Goal: Information Seeking & Learning: Learn about a topic

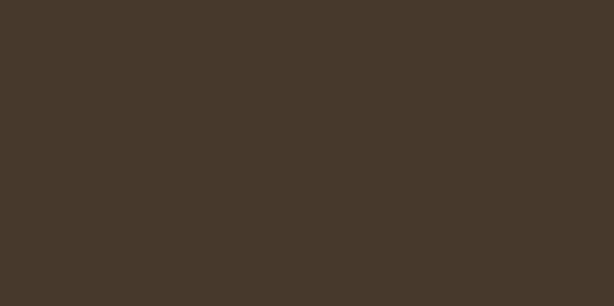
click at [291, 0] on html at bounding box center [307, 0] width 614 height 0
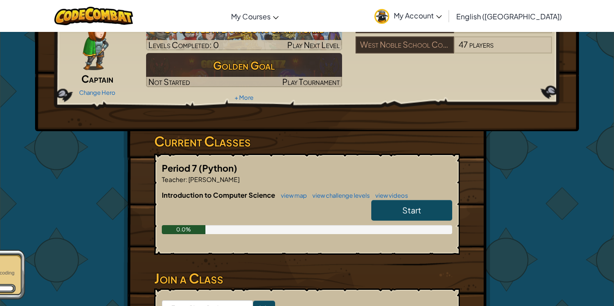
scroll to position [67, 0]
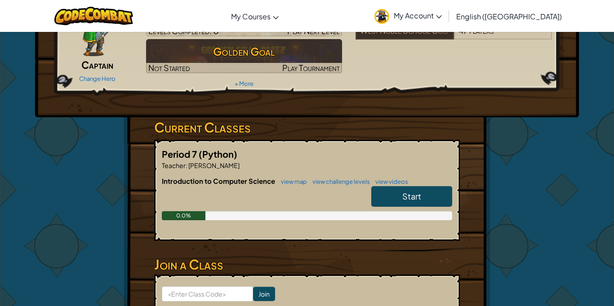
click at [390, 198] on link "Start" at bounding box center [411, 196] width 81 height 21
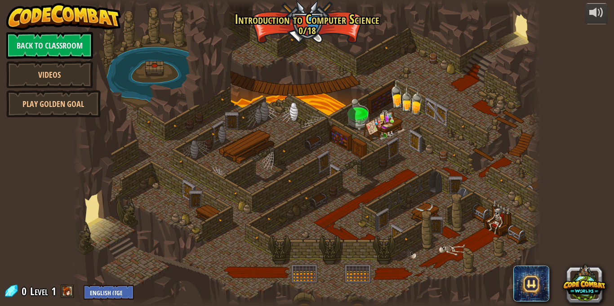
click at [297, 27] on div at bounding box center [307, 153] width 468 height 306
click at [47, 227] on div "powered by Back to Classroom Videos Play Golden Goal Golden Goal Battle against…" at bounding box center [307, 153] width 614 height 306
click at [67, 291] on span at bounding box center [67, 290] width 13 height 13
click at [68, 41] on link "Back to Classroom" at bounding box center [49, 45] width 87 height 27
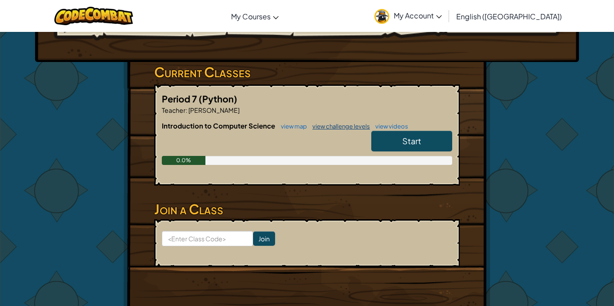
scroll to position [137, 0]
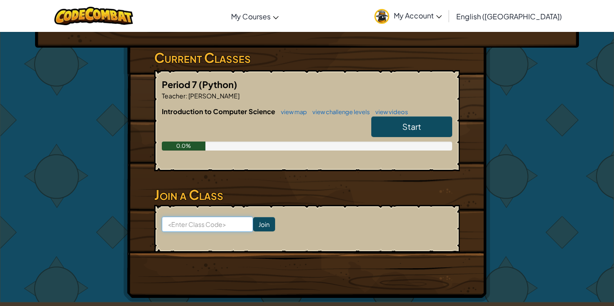
click at [223, 223] on input at bounding box center [207, 224] width 91 height 15
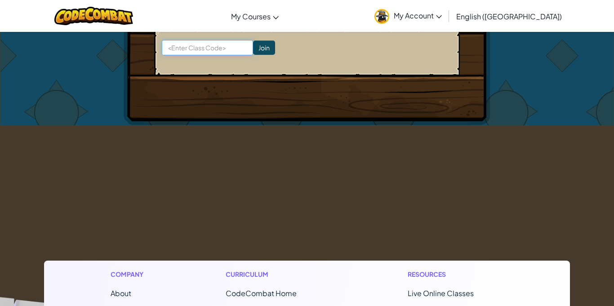
scroll to position [228, 0]
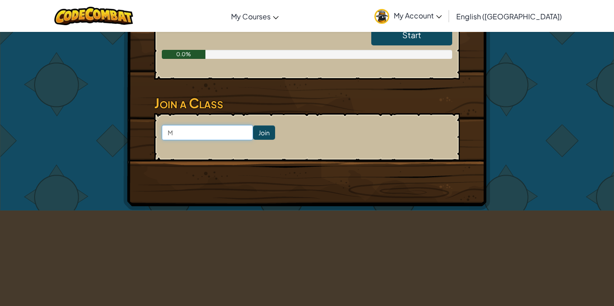
type input "M"
type input "N"
type input "M"
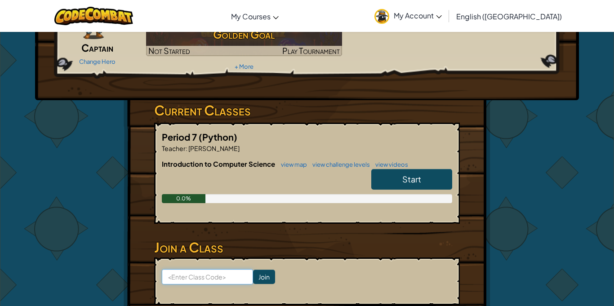
scroll to position [85, 0]
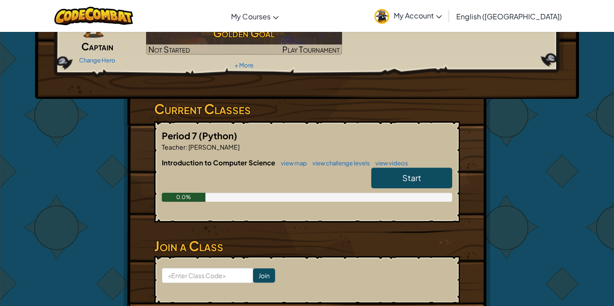
click at [412, 184] on link "Start" at bounding box center [411, 178] width 81 height 21
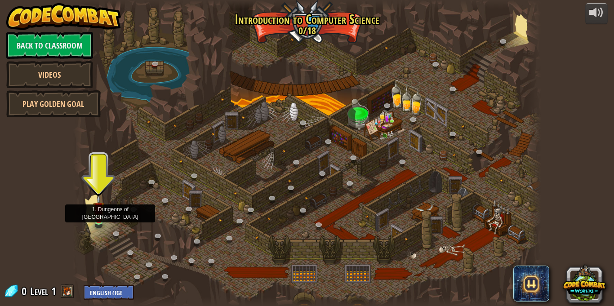
click at [101, 218] on img at bounding box center [98, 208] width 11 height 26
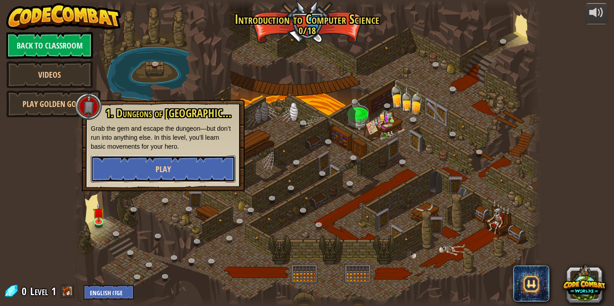
click at [161, 170] on span "Play" at bounding box center [162, 169] width 15 height 11
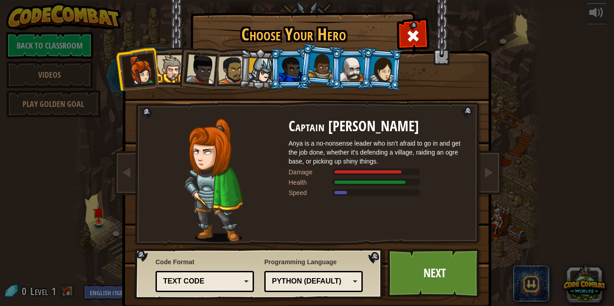
click at [348, 70] on div at bounding box center [351, 69] width 23 height 24
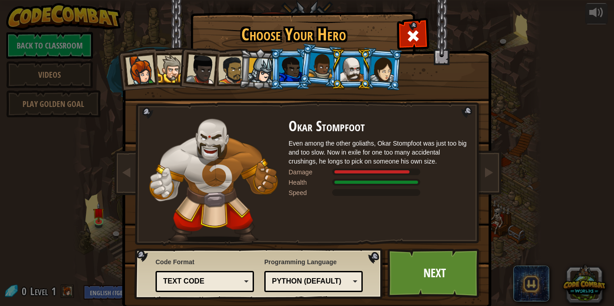
click at [296, 68] on div at bounding box center [290, 69] width 23 height 24
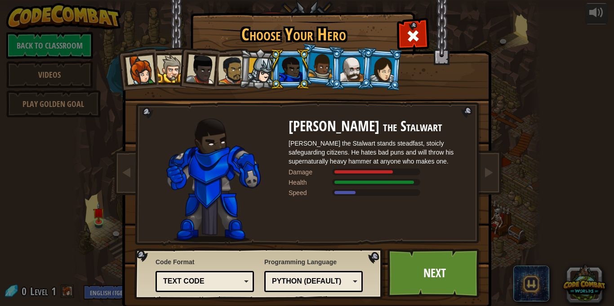
click at [333, 73] on li at bounding box center [351, 69] width 40 height 41
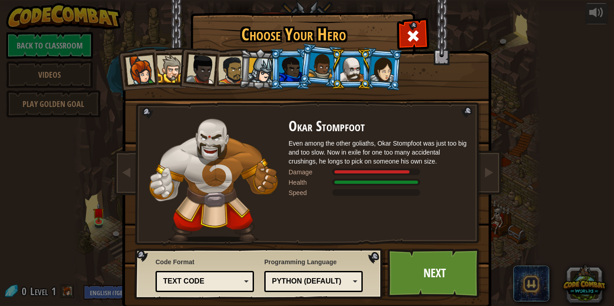
click at [290, 65] on div at bounding box center [290, 69] width 23 height 24
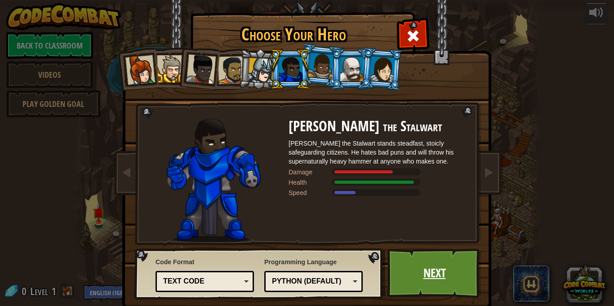
click at [415, 261] on link "Next" at bounding box center [434, 272] width 94 height 49
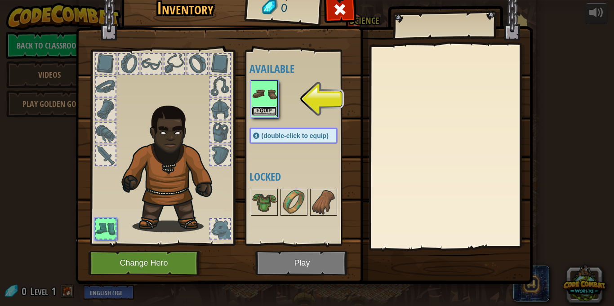
click at [274, 109] on button "Equip" at bounding box center [264, 110] width 25 height 9
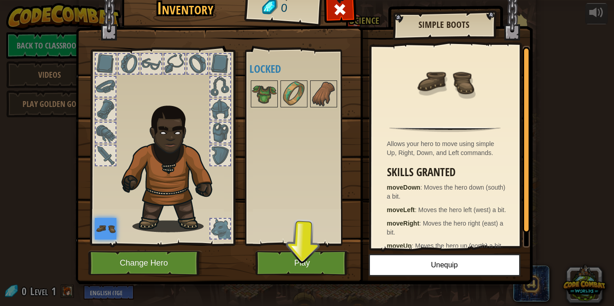
click at [274, 115] on div "Available Equip (double-click to equip) Locked" at bounding box center [302, 147] width 106 height 187
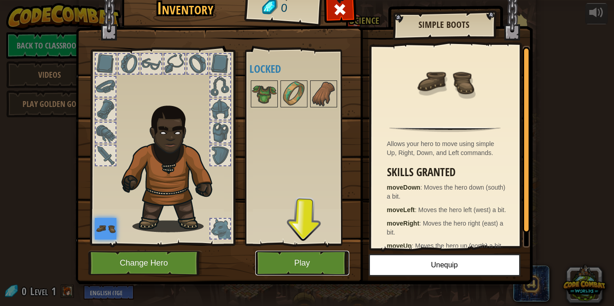
click at [303, 257] on button "Play" at bounding box center [302, 263] width 94 height 25
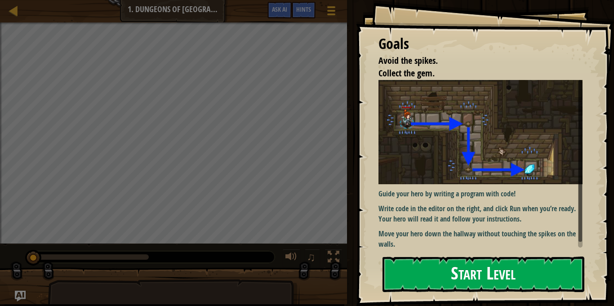
click at [450, 150] on img at bounding box center [480, 132] width 204 height 105
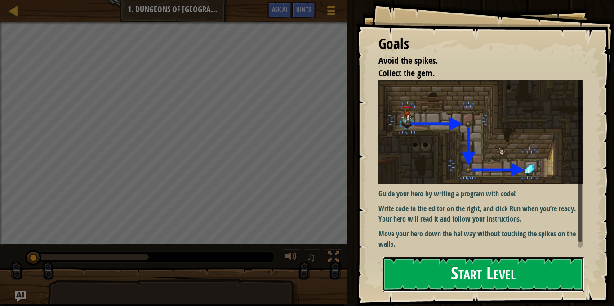
click at [442, 274] on button "Start Level" at bounding box center [483, 274] width 202 height 35
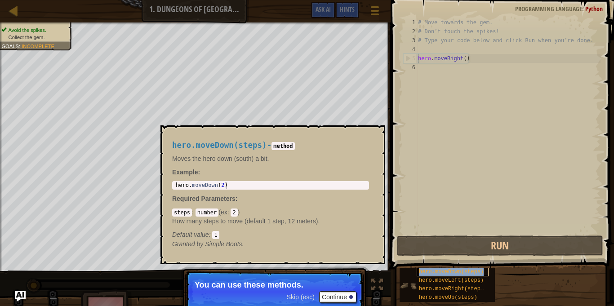
click at [421, 269] on span "hero.moveDown(steps)" at bounding box center [451, 272] width 65 height 6
click at [427, 280] on span "hero.moveLeft(steps)" at bounding box center [451, 280] width 65 height 6
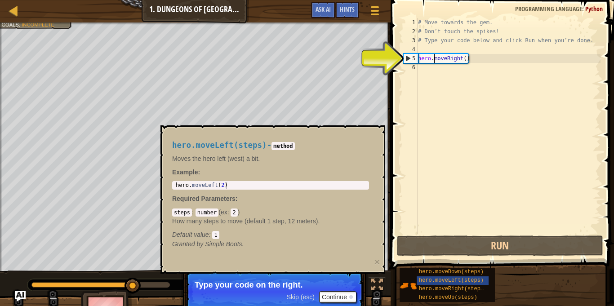
click at [434, 56] on div "# Move towards the gem. # Don’t touch the spikes! # Type your code below and cl…" at bounding box center [508, 135] width 184 height 234
click at [410, 62] on div "5" at bounding box center [410, 58] width 14 height 9
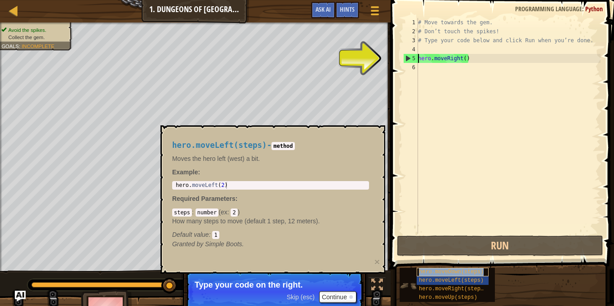
click at [431, 270] on span "hero.moveDown(steps)" at bounding box center [451, 272] width 65 height 6
click at [439, 288] on span "hero.moveRight(steps)" at bounding box center [453, 289] width 68 height 6
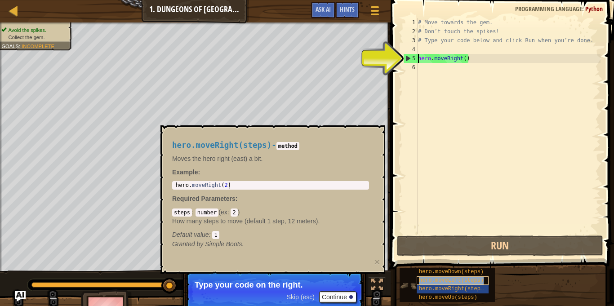
click at [436, 281] on span "hero.moveLeft(steps)" at bounding box center [451, 280] width 65 height 6
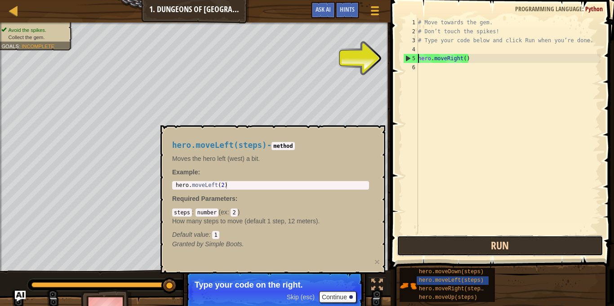
click at [429, 239] on button "Run" at bounding box center [500, 245] width 206 height 21
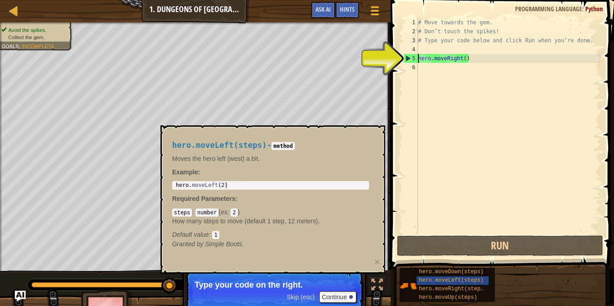
click at [410, 58] on div "5" at bounding box center [410, 58] width 14 height 9
type textarea "hero.moveRight()"
click at [464, 62] on div "# Move towards the gem. # Don’t touch the spikes! # Type your code below and cl…" at bounding box center [508, 135] width 184 height 234
click at [461, 271] on span "hero.moveDown(steps)" at bounding box center [451, 272] width 65 height 6
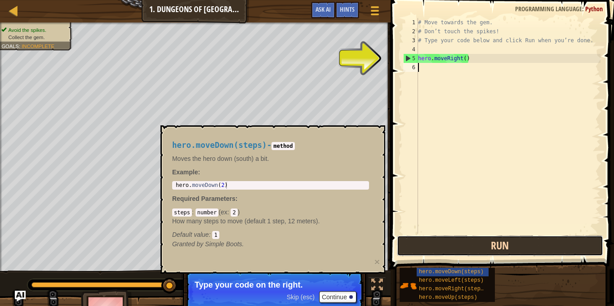
click at [451, 242] on button "Run" at bounding box center [500, 245] width 206 height 21
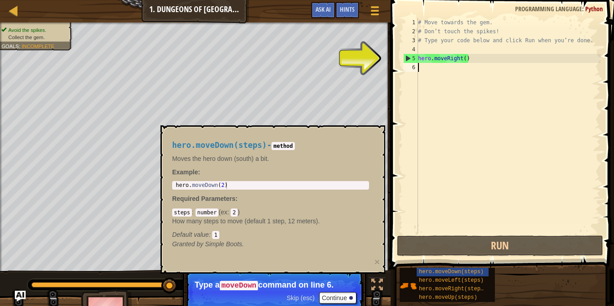
click at [421, 68] on div "# Move towards the gem. # Don’t touch the spikes! # Type your code below and cl…" at bounding box center [508, 135] width 184 height 234
click at [454, 269] on span "hero.moveDown(steps)" at bounding box center [451, 272] width 65 height 6
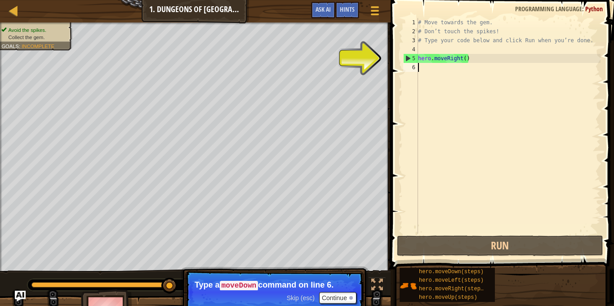
click at [422, 71] on div "# Move towards the gem. # Don’t touch the spikes! # Type your code below and cl…" at bounding box center [508, 135] width 184 height 234
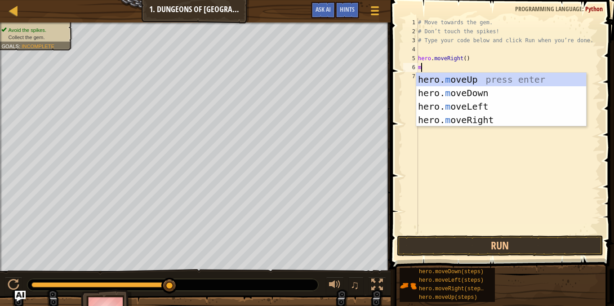
type textarea "mov"
click at [434, 89] on div "hero. mov eUp press enter hero. mov eDown press enter hero. mov eLeft press ent…" at bounding box center [501, 113] width 170 height 81
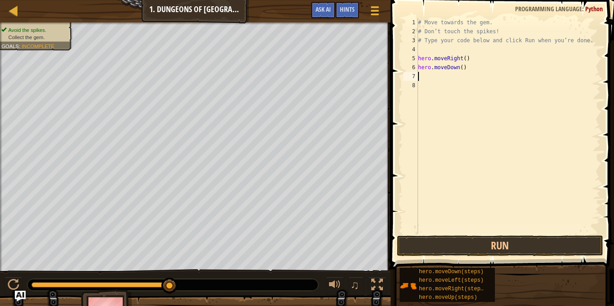
scroll to position [4, 0]
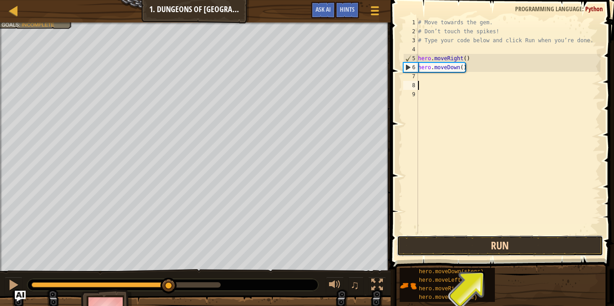
click at [472, 241] on button "Run" at bounding box center [500, 245] width 206 height 21
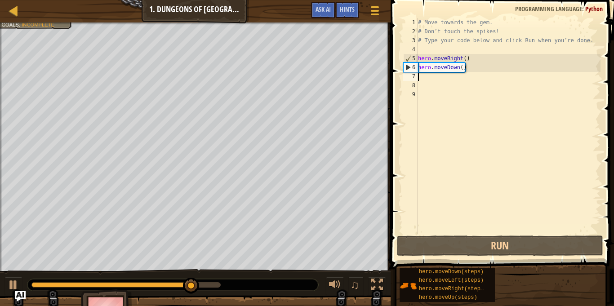
click at [428, 80] on div "# Move towards the gem. # Don’t touch the spikes! # Type your code below and cl…" at bounding box center [508, 135] width 184 height 234
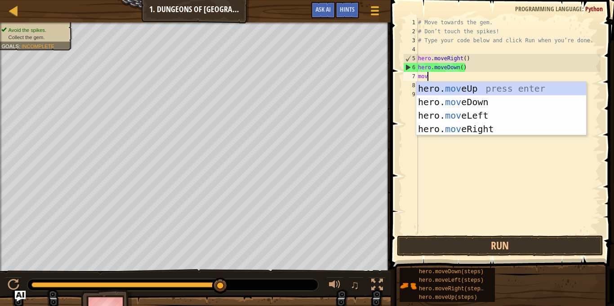
type textarea "move"
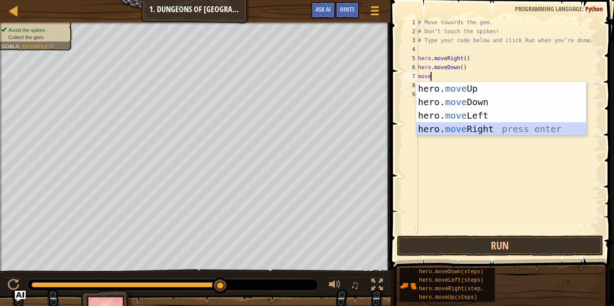
click at [452, 124] on div "hero. move Up press enter hero. move Down press enter hero. move Left press ent…" at bounding box center [501, 122] width 170 height 81
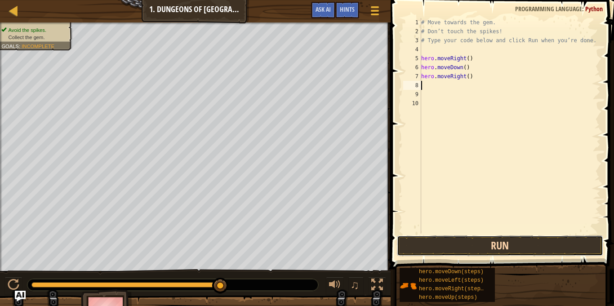
click at [471, 242] on button "Run" at bounding box center [500, 245] width 206 height 21
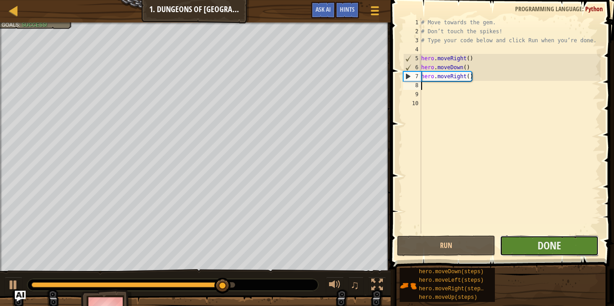
click at [572, 244] on button "Done" at bounding box center [549, 245] width 98 height 21
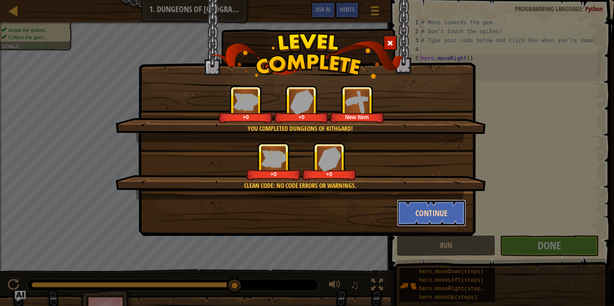
click at [439, 216] on button "Continue" at bounding box center [432, 212] width 70 height 27
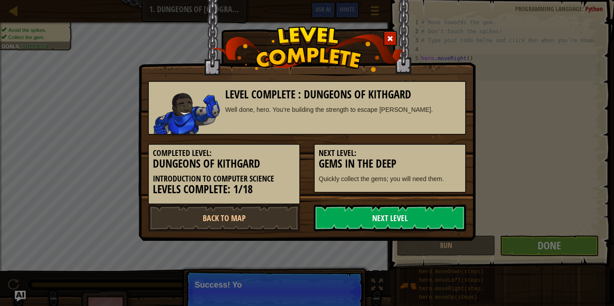
click at [424, 218] on link "Next Level" at bounding box center [390, 217] width 152 height 27
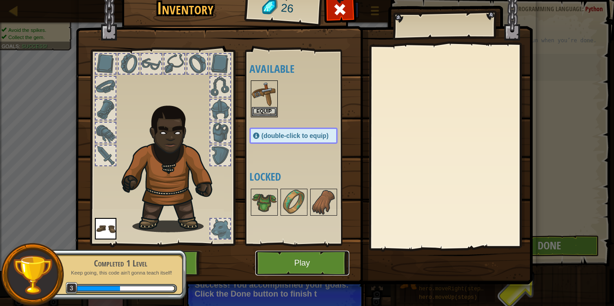
click at [281, 260] on button "Play" at bounding box center [302, 263] width 94 height 25
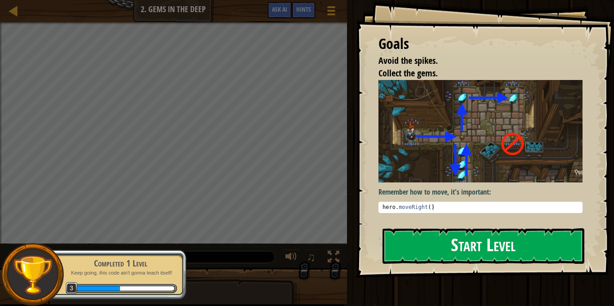
click at [426, 149] on img at bounding box center [480, 131] width 204 height 102
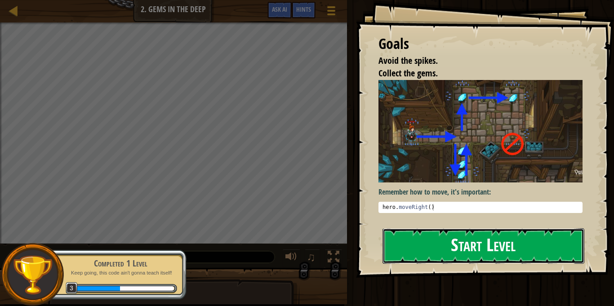
click at [435, 242] on button "Start Level" at bounding box center [483, 245] width 202 height 35
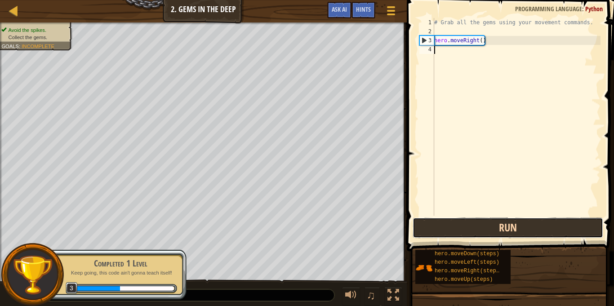
click at [423, 218] on button "Run" at bounding box center [507, 227] width 190 height 21
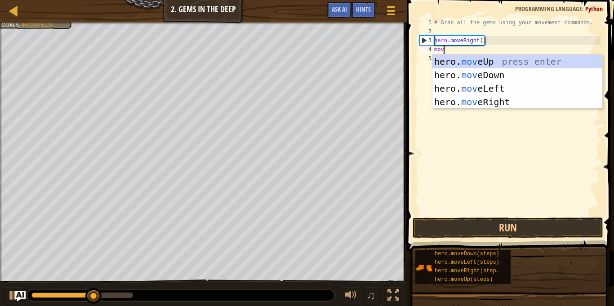
scroll to position [4, 1]
type textarea "m"
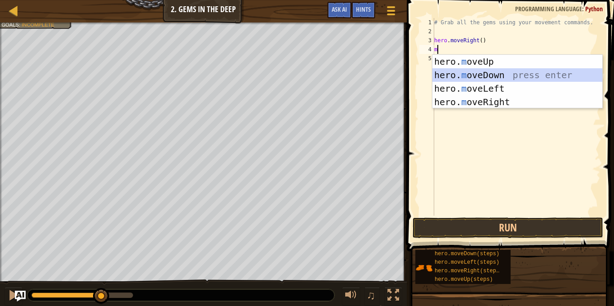
click at [446, 70] on div "hero. m oveUp press enter hero. m oveDown press enter hero. m oveLeft press ent…" at bounding box center [517, 95] width 170 height 81
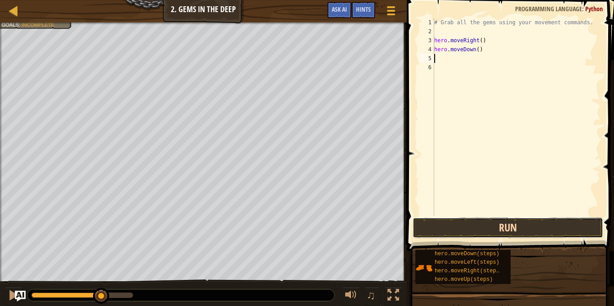
click at [505, 232] on button "Run" at bounding box center [507, 227] width 190 height 21
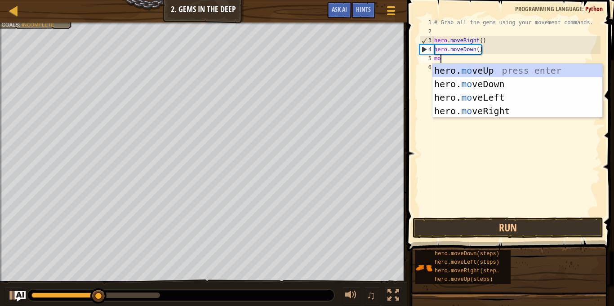
type textarea "move"
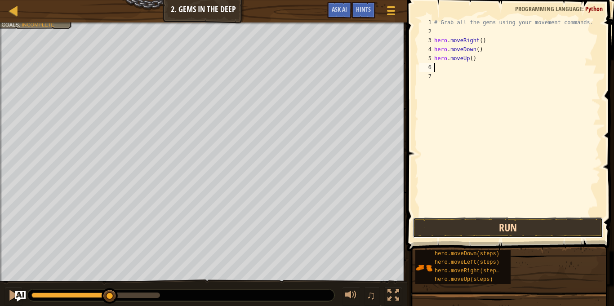
click at [523, 217] on button "Run" at bounding box center [507, 227] width 190 height 21
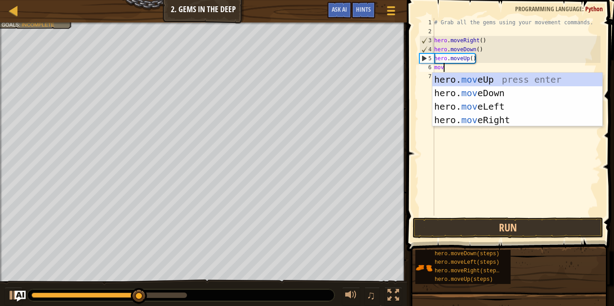
type textarea "move"
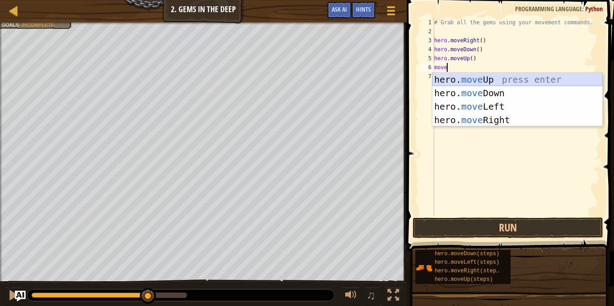
click at [473, 79] on div "hero. move Up press enter hero. move Down press enter hero. move Left press ent…" at bounding box center [517, 113] width 170 height 81
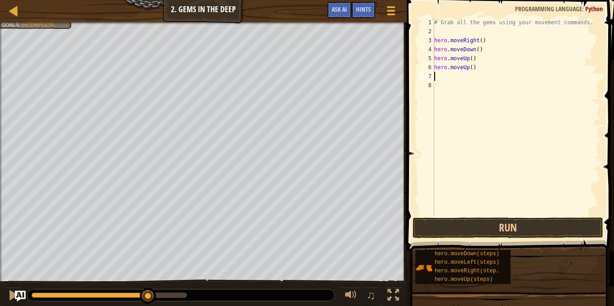
scroll to position [4, 0]
click at [510, 230] on button "Run" at bounding box center [507, 227] width 190 height 21
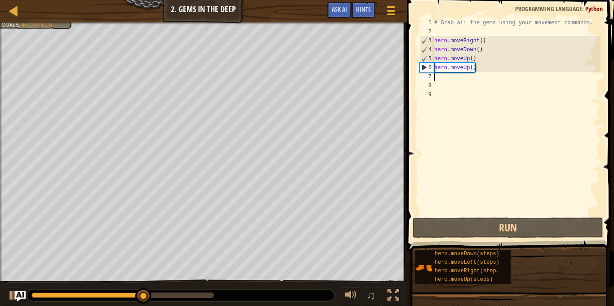
click at [473, 78] on div "# Grab all the gems using your movement commands. hero . moveRight ( ) hero . m…" at bounding box center [516, 126] width 168 height 216
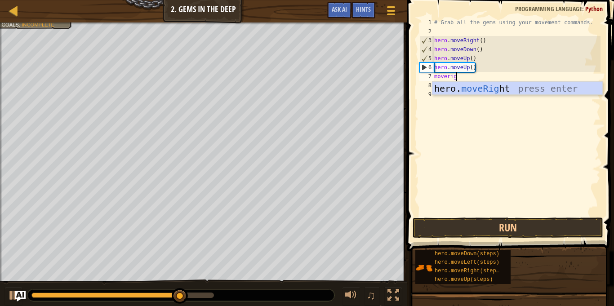
type textarea "moverigt"
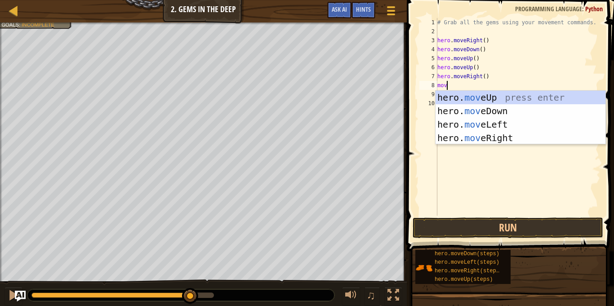
type textarea "move"
click at [477, 107] on div "hero. move Up press enter hero. move Down press enter hero. move Left press ent…" at bounding box center [520, 131] width 170 height 81
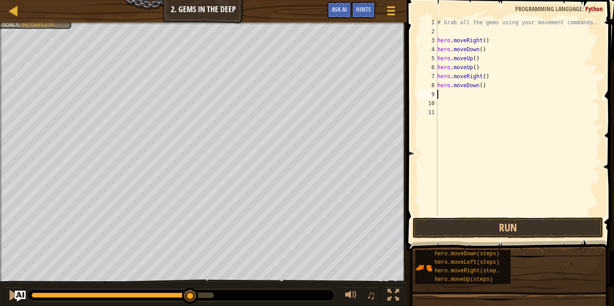
scroll to position [4, 0]
click at [546, 225] on button "Run" at bounding box center [507, 227] width 190 height 21
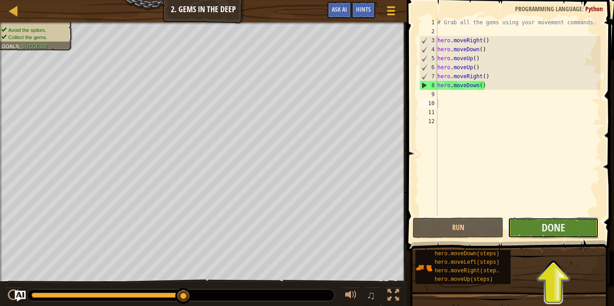
click at [528, 230] on button "Done" at bounding box center [553, 227] width 91 height 21
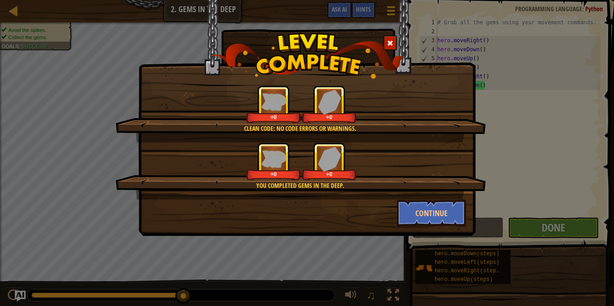
click at [433, 228] on div "Clean code: no code errors or warnings. +0 +0 You completed Gems in the Deep. +…" at bounding box center [306, 118] width 337 height 236
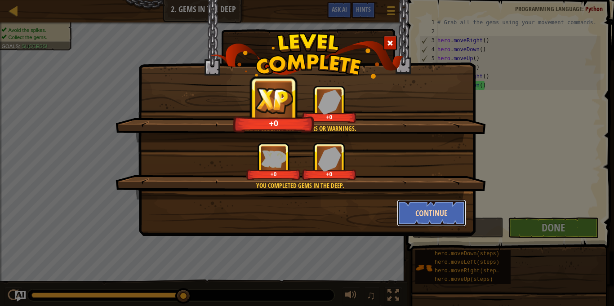
click at [429, 220] on button "Continue" at bounding box center [432, 212] width 70 height 27
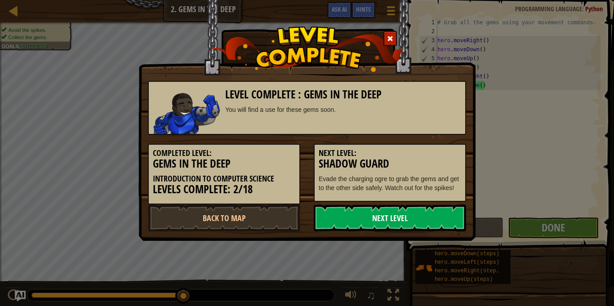
click at [410, 224] on link "Next Level" at bounding box center [390, 217] width 152 height 27
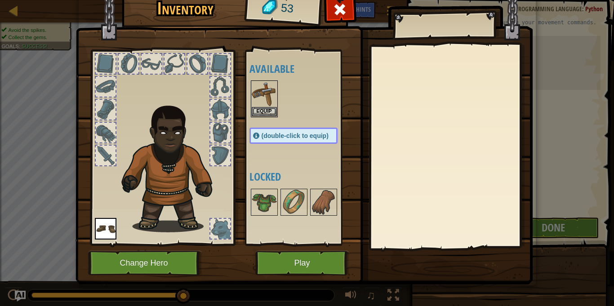
click at [258, 217] on div "Available Equip Equip (double-click to equip) Locked" at bounding box center [302, 147] width 106 height 187
click at [298, 256] on button "Play" at bounding box center [302, 263] width 94 height 25
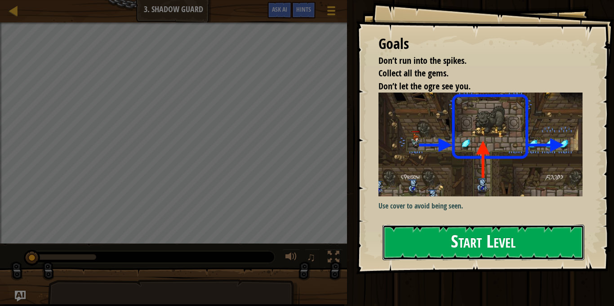
click at [439, 236] on button "Start Level" at bounding box center [483, 242] width 202 height 35
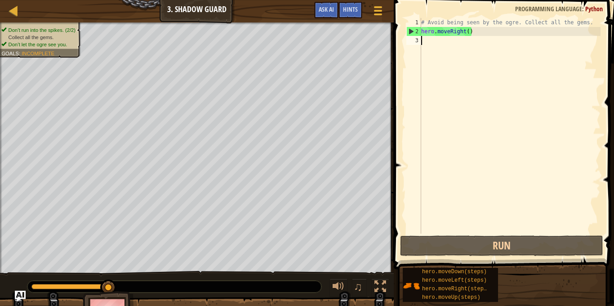
type textarea "m"
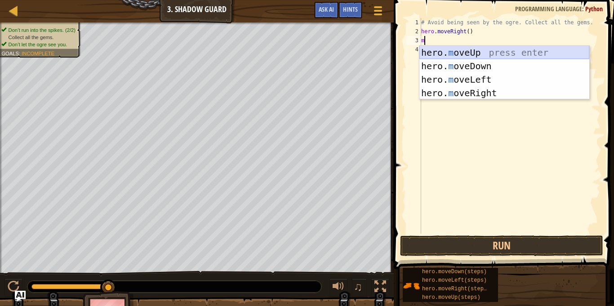
click at [430, 54] on div "hero. m oveUp press enter hero. m oveDown press enter hero. m oveLeft press ent…" at bounding box center [504, 86] width 170 height 81
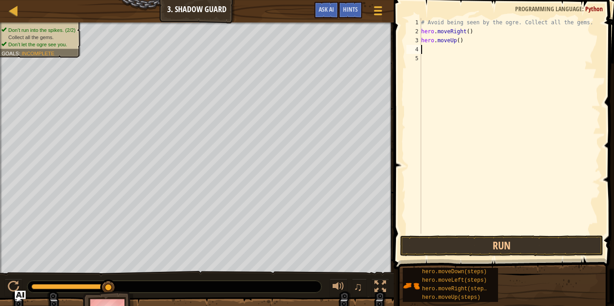
type textarea "m"
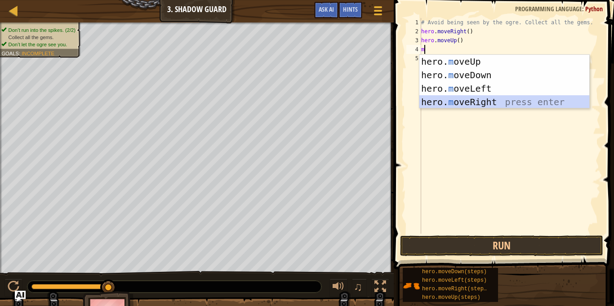
click at [453, 98] on div "hero. m oveUp press enter hero. m oveDown press enter hero. m oveLeft press ent…" at bounding box center [504, 95] width 170 height 81
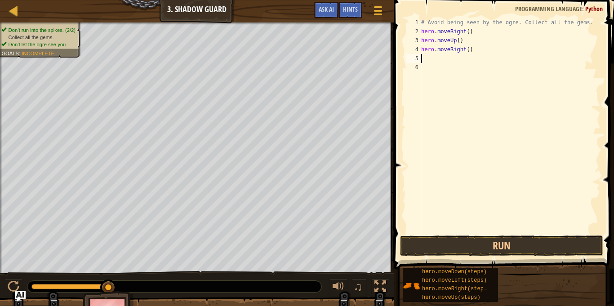
type textarea "m"
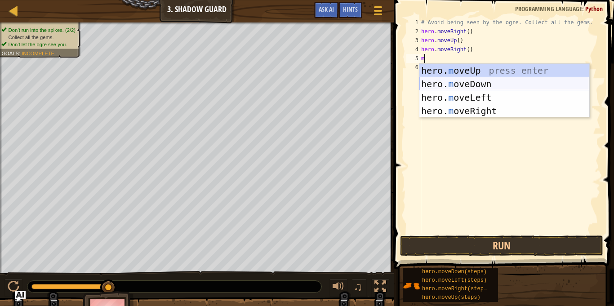
click at [451, 85] on div "hero. m oveUp press enter hero. m oveDown press enter hero. m oveLeft press ent…" at bounding box center [504, 104] width 170 height 81
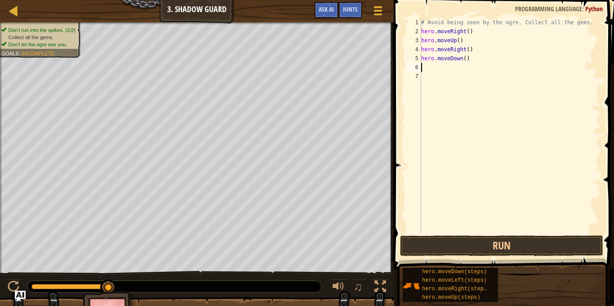
type textarea "m"
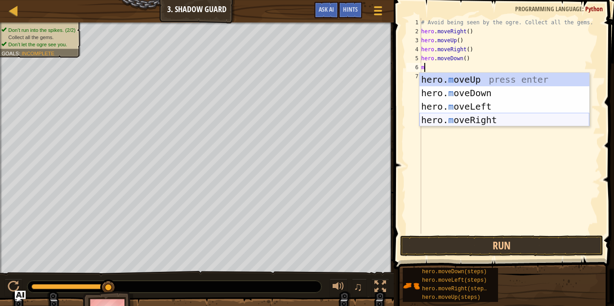
click at [459, 117] on div "hero. m oveUp press enter hero. m oveDown press enter hero. m oveLeft press ent…" at bounding box center [504, 113] width 170 height 81
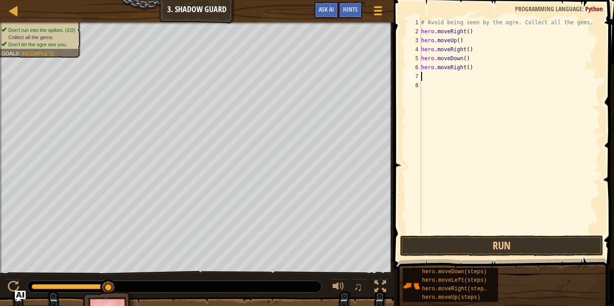
type textarea "m"
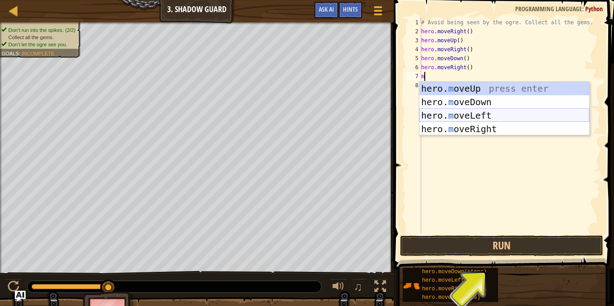
click at [455, 115] on div "hero. m oveUp press enter hero. m oveDown press enter hero. m oveLeft press ent…" at bounding box center [504, 122] width 170 height 81
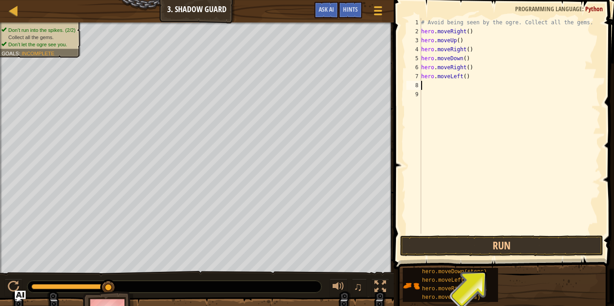
type textarea "m"
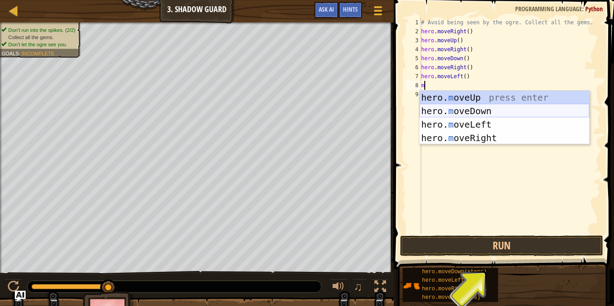
click at [456, 114] on div "hero. m oveUp press enter hero. m oveDown press enter hero. m oveLeft press ent…" at bounding box center [504, 131] width 170 height 81
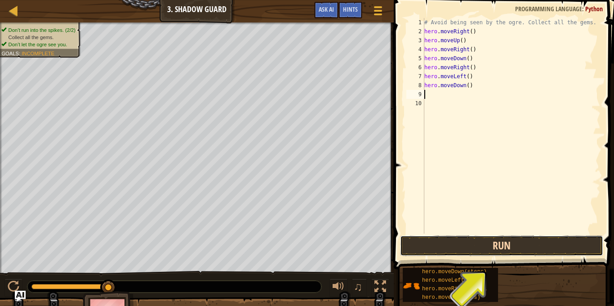
click at [476, 249] on button "Run" at bounding box center [501, 245] width 203 height 21
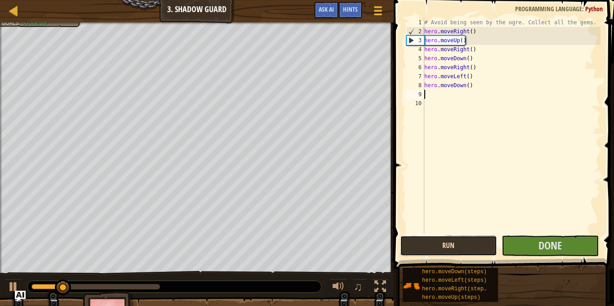
click at [465, 242] on button "Run" at bounding box center [448, 245] width 97 height 21
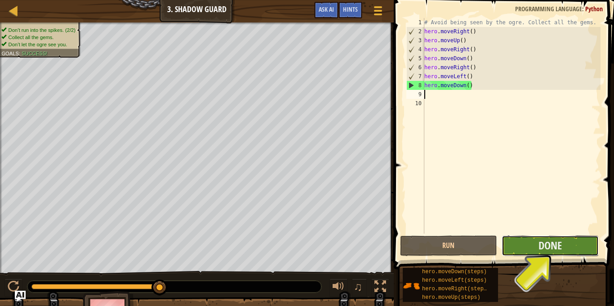
click at [519, 249] on button "Done" at bounding box center [549, 245] width 97 height 21
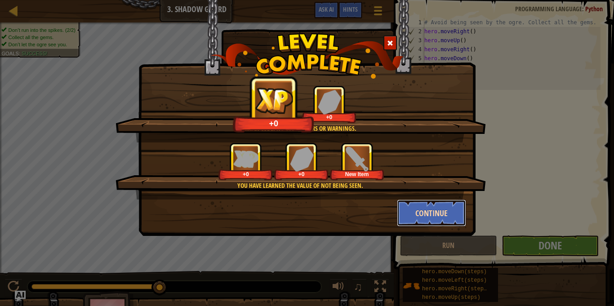
click at [432, 216] on button "Continue" at bounding box center [432, 212] width 70 height 27
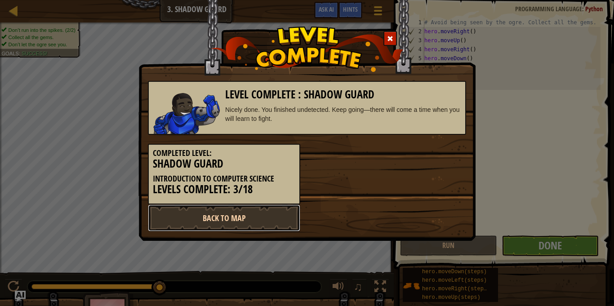
click at [263, 215] on link "Back to Map" at bounding box center [224, 217] width 152 height 27
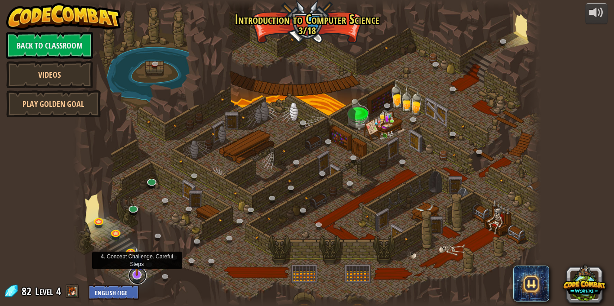
click at [135, 276] on link at bounding box center [137, 275] width 18 height 18
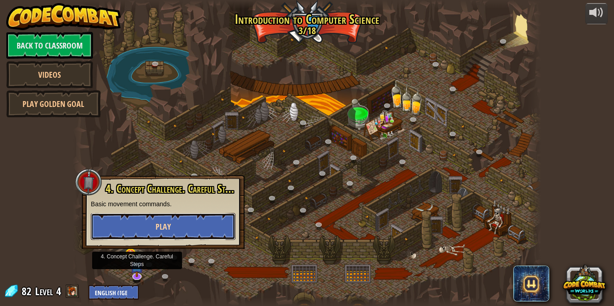
click at [157, 220] on button "Play" at bounding box center [163, 226] width 145 height 27
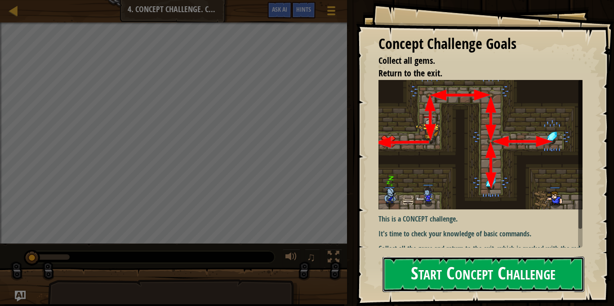
click at [469, 277] on button "Start Concept Challenge" at bounding box center [483, 274] width 202 height 35
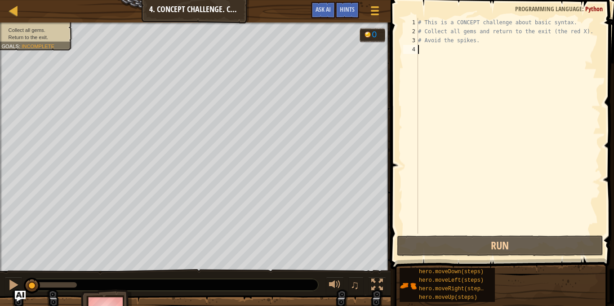
click at [428, 123] on div "# This is a CONCEPT challenge about basic syntax. # Collect all gems and return…" at bounding box center [508, 135] width 184 height 234
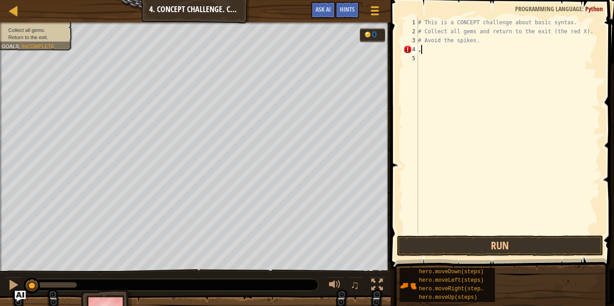
type textarea ",m"
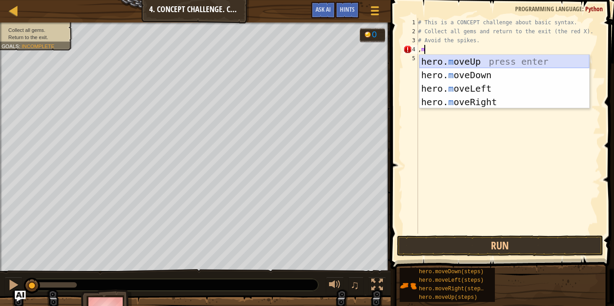
click at [467, 63] on div "hero. m oveUp press enter hero. m oveDown press enter hero. m oveLeft press ent…" at bounding box center [504, 95] width 170 height 81
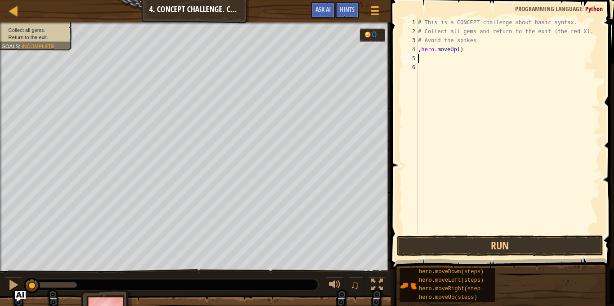
scroll to position [4, 0]
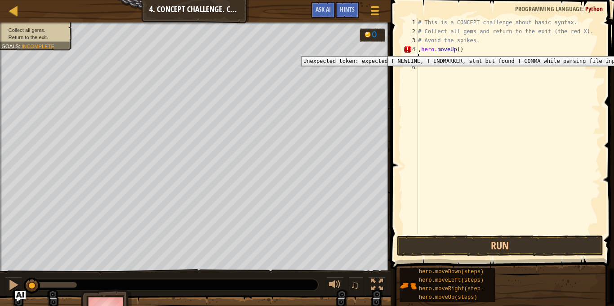
click at [407, 49] on div "4" at bounding box center [410, 49] width 15 height 9
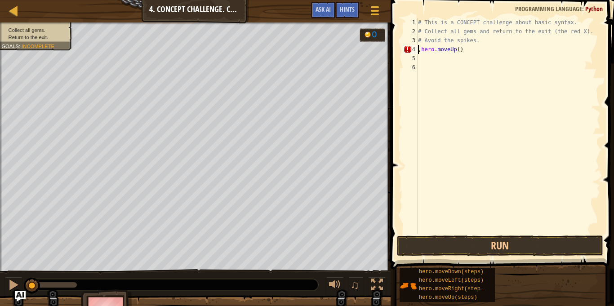
click at [439, 50] on div "# This is a CONCEPT challenge about basic syntax. # Collect all gems and return…" at bounding box center [508, 135] width 184 height 234
type textarea "hero.moveUp()"
click at [442, 54] on div "# This is a CONCEPT challenge about basic syntax. # Collect all gems and return…" at bounding box center [508, 135] width 184 height 234
type textarea "m"
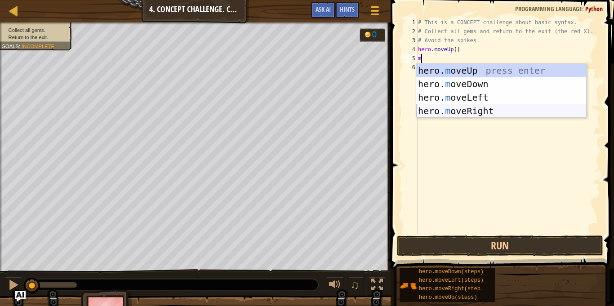
click at [462, 110] on div "hero. m oveUp press enter hero. m oveDown press enter hero. m oveLeft press ent…" at bounding box center [501, 104] width 170 height 81
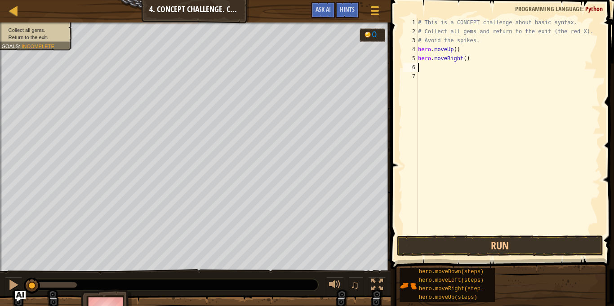
type textarea "m"
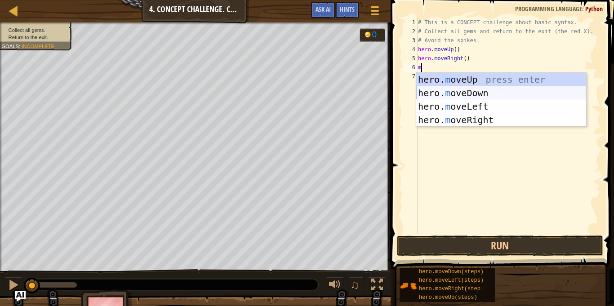
click at [453, 97] on div "hero. m oveUp press enter hero. m oveDown press enter hero. m oveLeft press ent…" at bounding box center [501, 113] width 170 height 81
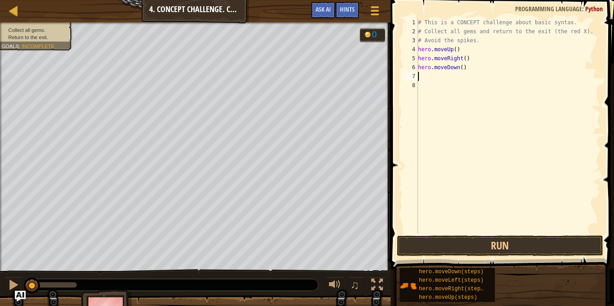
type textarea "m"
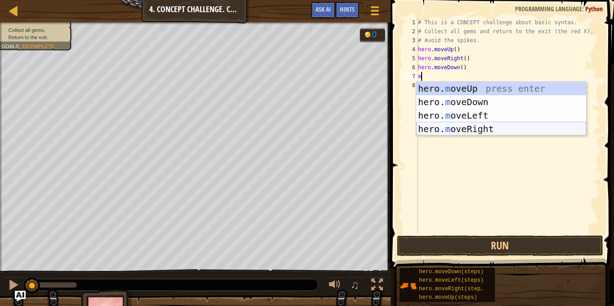
click at [464, 133] on div "hero. m oveUp press enter hero. m oveDown press enter hero. m oveLeft press ent…" at bounding box center [501, 122] width 170 height 81
type textarea "m"
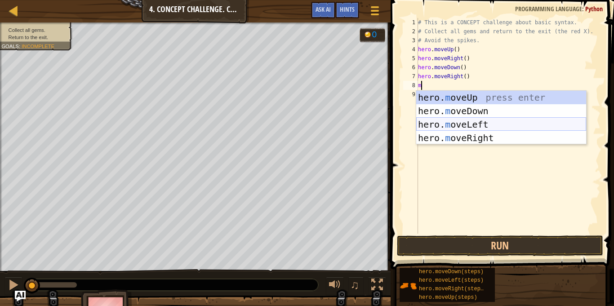
click at [459, 124] on div "hero. m oveUp press enter hero. m oveDown press enter hero. m oveLeft press ent…" at bounding box center [501, 131] width 170 height 81
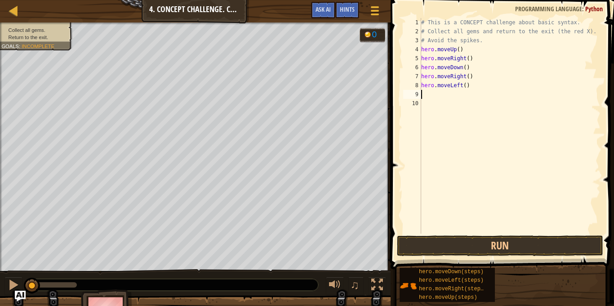
type textarea "m"
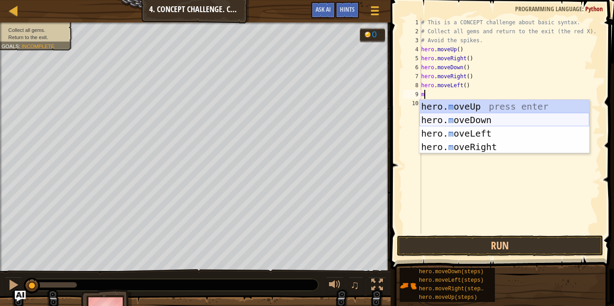
click at [455, 118] on div "hero. m oveUp press enter hero. m oveDown press enter hero. m oveLeft press ent…" at bounding box center [504, 140] width 170 height 81
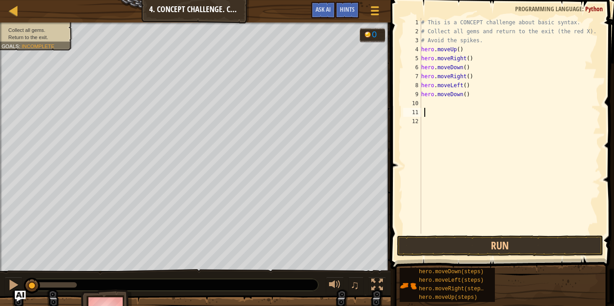
click at [480, 232] on div "# This is a CONCEPT challenge about basic syntax. # Collect all gems and return…" at bounding box center [509, 135] width 181 height 234
click at [493, 250] on button "Run" at bounding box center [500, 245] width 206 height 21
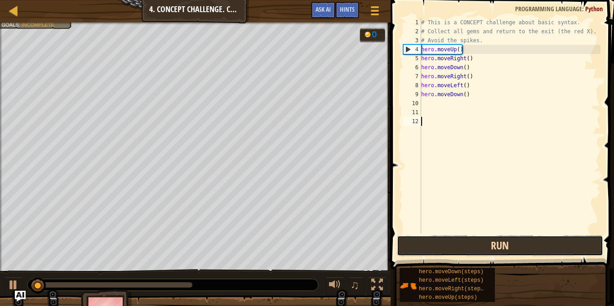
click at [492, 249] on button "Run" at bounding box center [500, 245] width 206 height 21
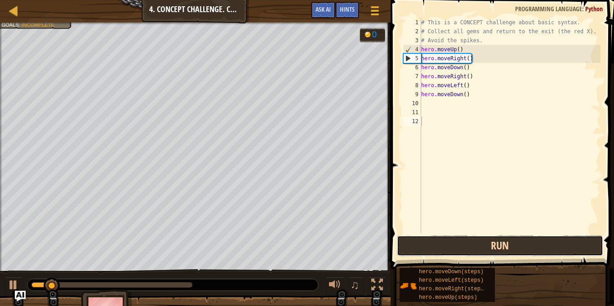
click at [491, 248] on button "Run" at bounding box center [500, 245] width 206 height 21
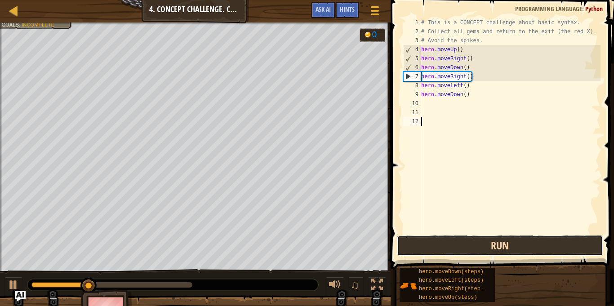
click at [491, 248] on button "Run" at bounding box center [500, 245] width 206 height 21
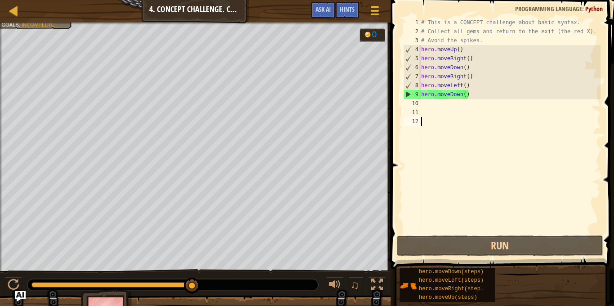
click at [41, 39] on div "Collect all gems. Return to the exit. Goals : Incomplete" at bounding box center [195, 146] width 390 height 249
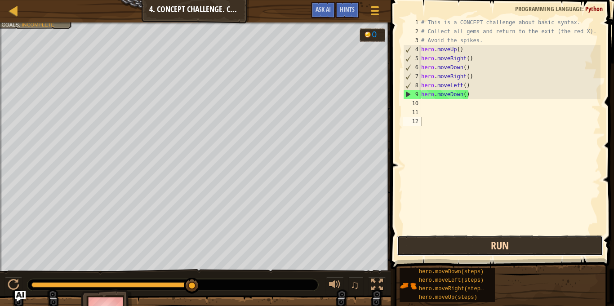
click at [443, 254] on button "Run" at bounding box center [500, 245] width 206 height 21
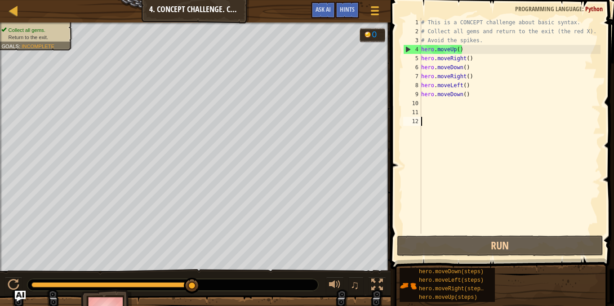
click at [421, 106] on div "# This is a CONCEPT challenge about basic syntax. # Collect all gems and return…" at bounding box center [509, 135] width 181 height 234
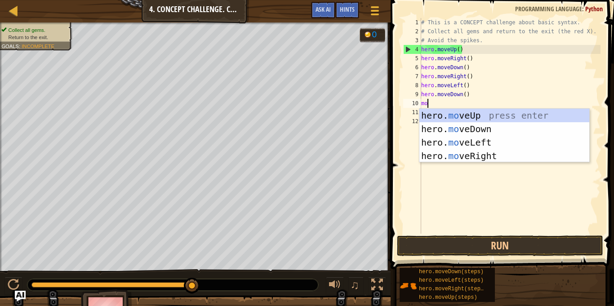
type textarea "mov"
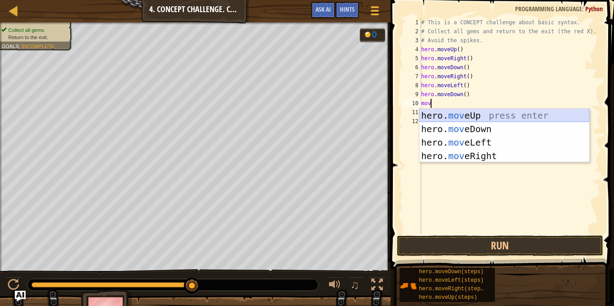
click at [441, 115] on div "hero. mov eUp press enter hero. mov eDown press enter hero. mov eLeft press ent…" at bounding box center [504, 149] width 170 height 81
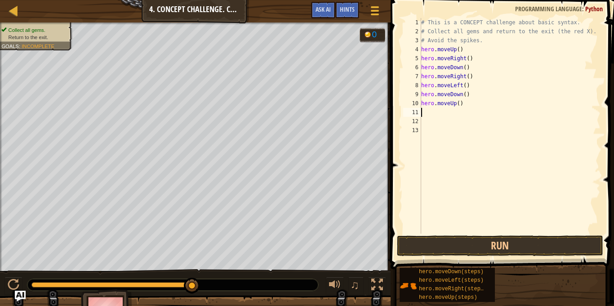
scroll to position [4, 0]
click at [443, 124] on div "# This is a CONCEPT challenge about basic syntax. # Collect all gems and return…" at bounding box center [509, 135] width 181 height 234
type textarea "m"
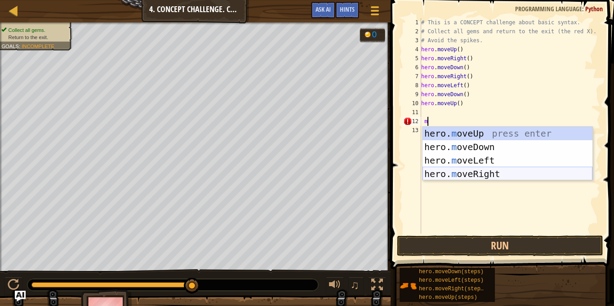
click at [464, 168] on div "hero. m oveUp press enter hero. m oveDown press enter hero. m oveLeft press ent…" at bounding box center [507, 167] width 170 height 81
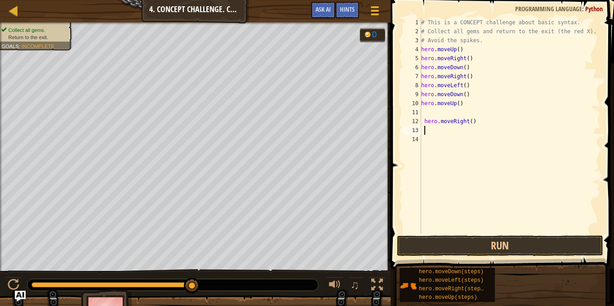
scroll to position [4, 0]
click at [434, 124] on div "# This is a CONCEPT challenge about basic syntax. # Collect all gems and return…" at bounding box center [509, 135] width 181 height 234
click at [437, 123] on div "# This is a CONCEPT challenge about basic syntax. # Collect all gems and return…" at bounding box center [509, 135] width 181 height 234
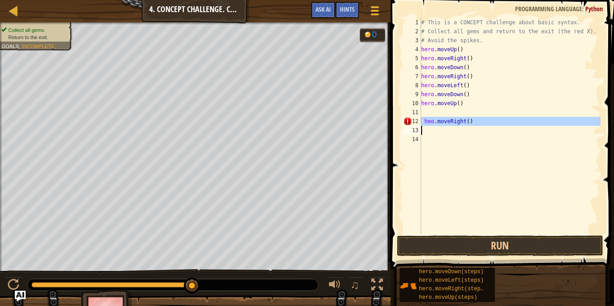
type textarea "heo.moveRight()"
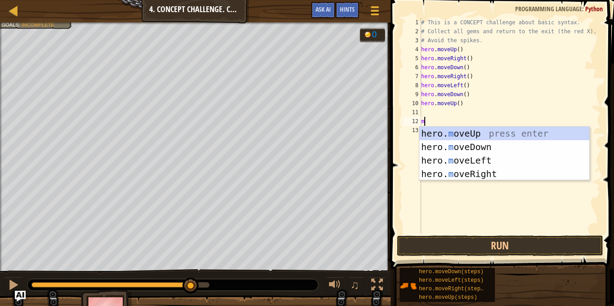
type textarea "m"
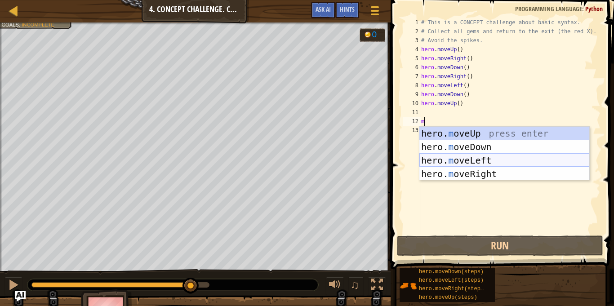
click at [467, 155] on div "hero. m oveUp press enter hero. m oveDown press enter hero. m oveLeft press ent…" at bounding box center [504, 167] width 170 height 81
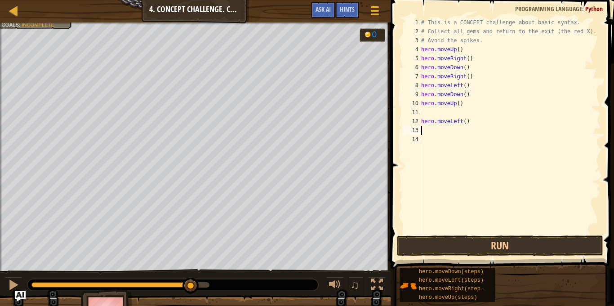
click at [435, 113] on div "# This is a CONCEPT challenge about basic syntax. # Collect all gems and return…" at bounding box center [509, 135] width 181 height 234
type textarea "m"
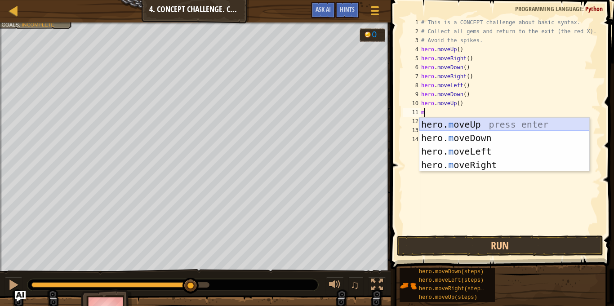
click at [445, 123] on div "hero. m oveUp press enter hero. m oveDown press enter hero. m oveLeft press ent…" at bounding box center [504, 158] width 170 height 81
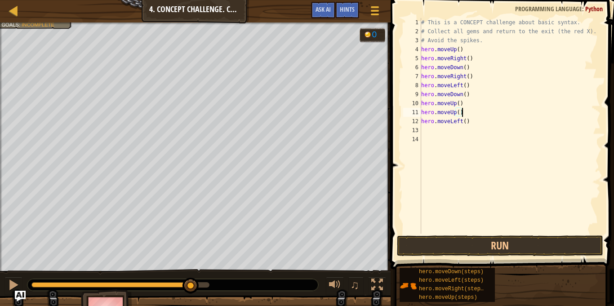
type textarea "hero.moveLeft()"
click at [442, 239] on button "Run" at bounding box center [500, 245] width 206 height 21
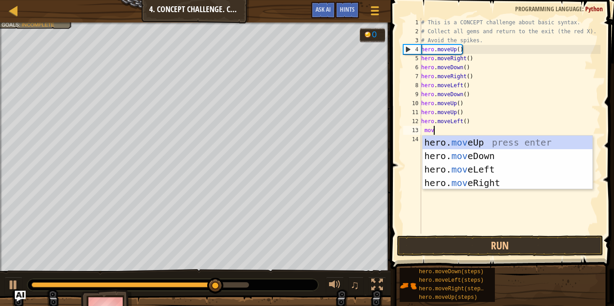
type textarea "move"
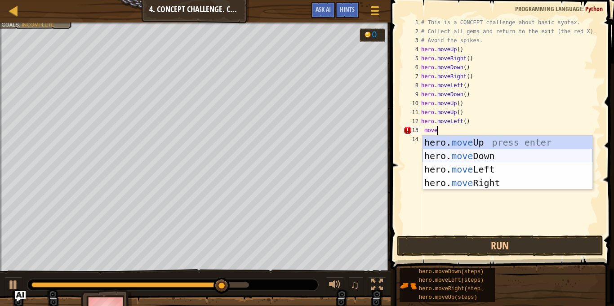
click at [485, 156] on div "hero. move Up press enter hero. move Down press enter hero. move Left press ent…" at bounding box center [507, 176] width 170 height 81
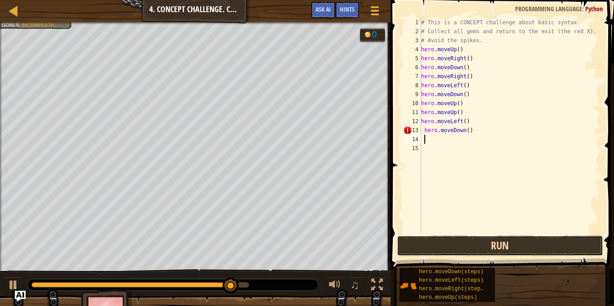
click at [471, 245] on button "Run" at bounding box center [500, 245] width 206 height 21
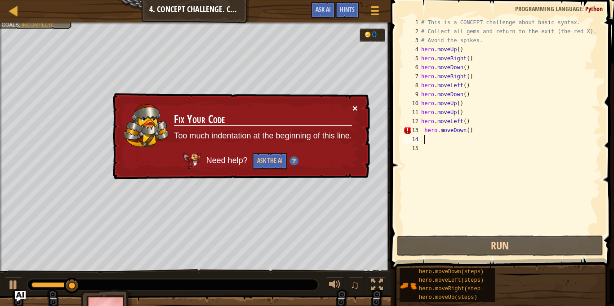
click at [352, 107] on button "×" at bounding box center [354, 107] width 5 height 9
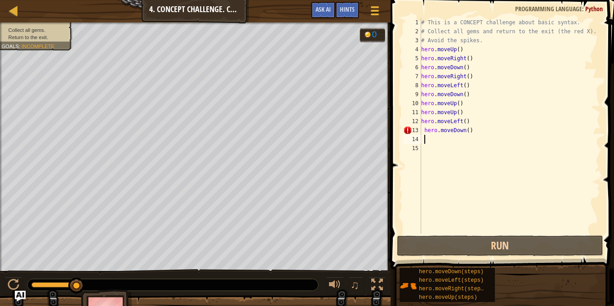
click at [484, 131] on div "# This is a CONCEPT challenge about basic syntax. # Collect all gems and return…" at bounding box center [509, 135] width 181 height 234
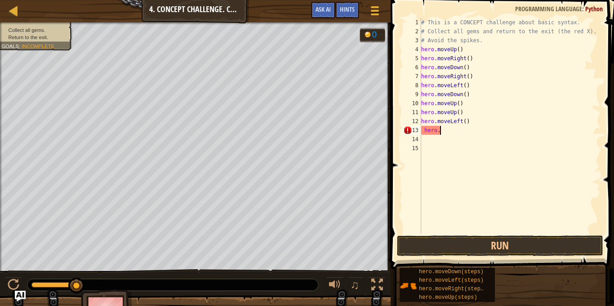
type textarea "h"
click at [420, 236] on button "Run" at bounding box center [500, 245] width 206 height 21
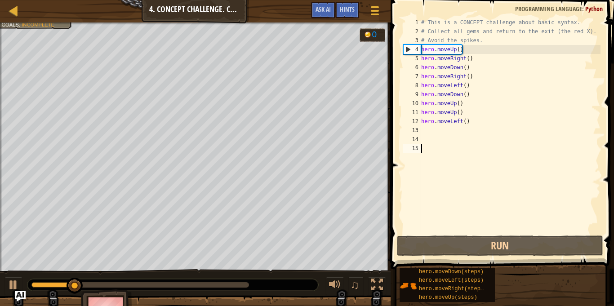
click at [410, 50] on div "4" at bounding box center [412, 49] width 18 height 9
type textarea "hero.moveUp()"
click at [464, 128] on div "# This is a CONCEPT challenge about basic syntax. # Collect all gems and return…" at bounding box center [509, 135] width 181 height 234
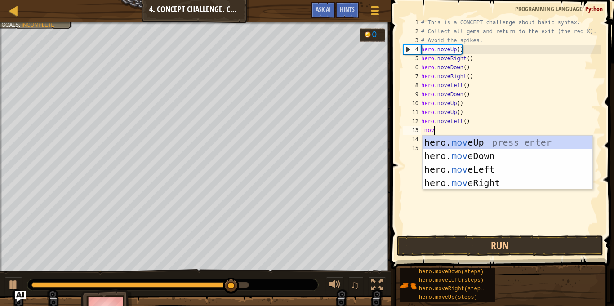
type textarea "move"
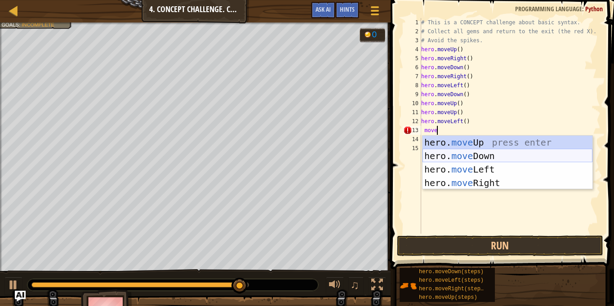
click at [470, 155] on div "hero. move Up press enter hero. move Down press enter hero. move Left press ent…" at bounding box center [507, 176] width 170 height 81
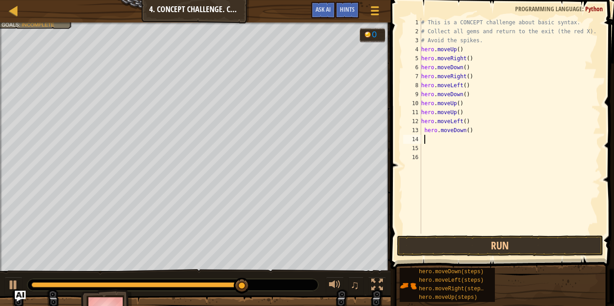
scroll to position [4, 0]
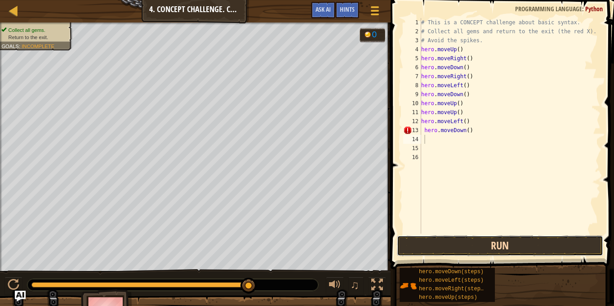
click at [494, 243] on button "Run" at bounding box center [500, 245] width 206 height 21
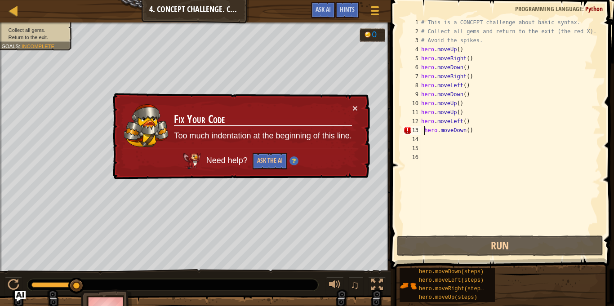
click at [423, 132] on div "# This is a CONCEPT challenge about basic syntax. # Collect all gems and return…" at bounding box center [509, 135] width 181 height 234
type textarea "hero.moveDown()"
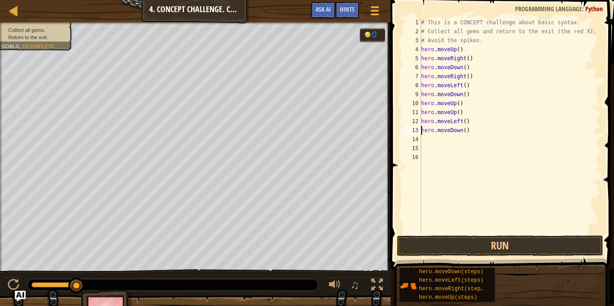
click at [467, 257] on span at bounding box center [503, 122] width 230 height 296
click at [460, 249] on button "Run" at bounding box center [500, 245] width 206 height 21
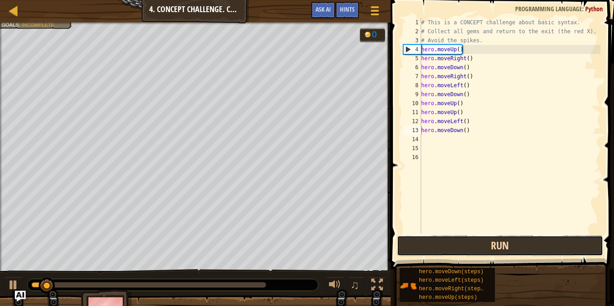
click at [459, 249] on button "Run" at bounding box center [500, 245] width 206 height 21
click at [459, 249] on button "Running" at bounding box center [500, 245] width 206 height 21
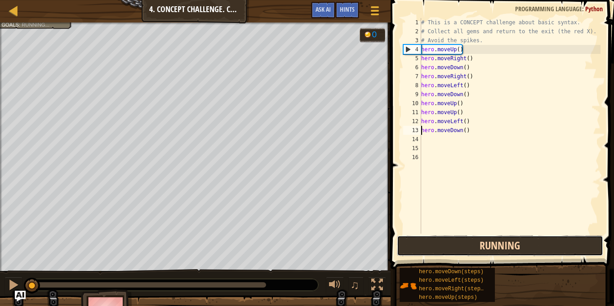
click at [459, 249] on button "Running" at bounding box center [500, 245] width 206 height 21
click at [459, 249] on button "Run" at bounding box center [500, 245] width 206 height 21
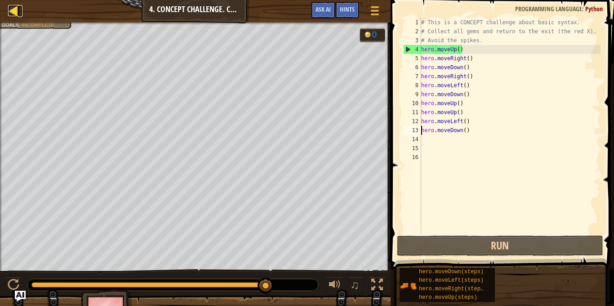
click at [13, 12] on div at bounding box center [13, 10] width 11 height 11
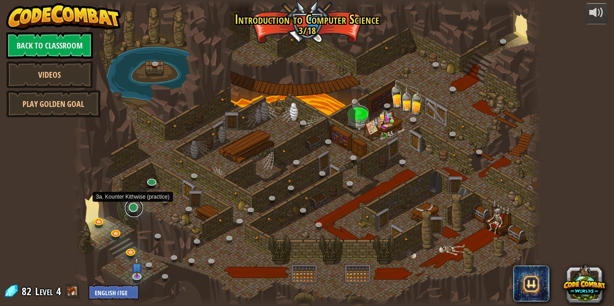
click at [134, 208] on link at bounding box center [134, 208] width 18 height 18
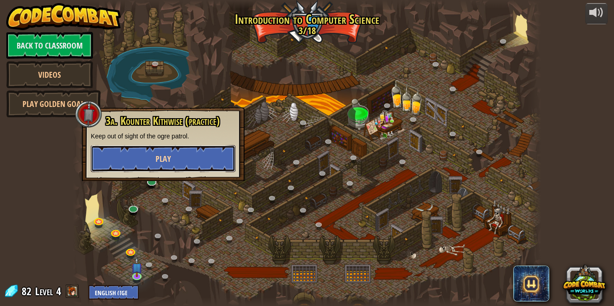
click at [171, 165] on button "Play" at bounding box center [163, 158] width 145 height 27
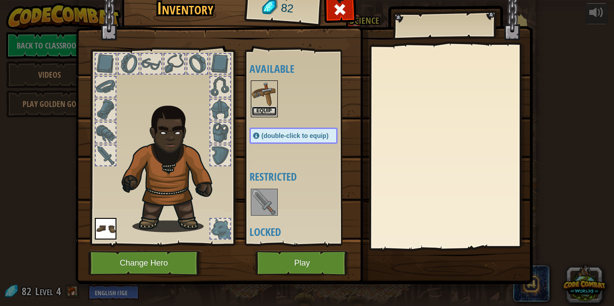
click at [266, 112] on button "Equip" at bounding box center [264, 110] width 25 height 9
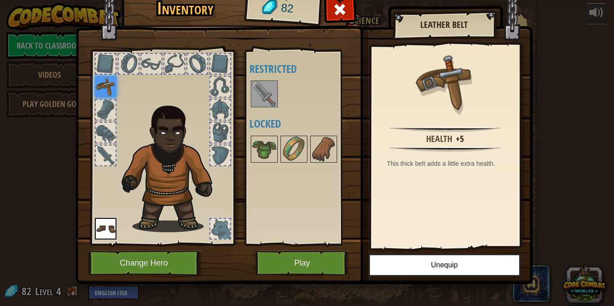
click at [214, 117] on div at bounding box center [220, 110] width 20 height 20
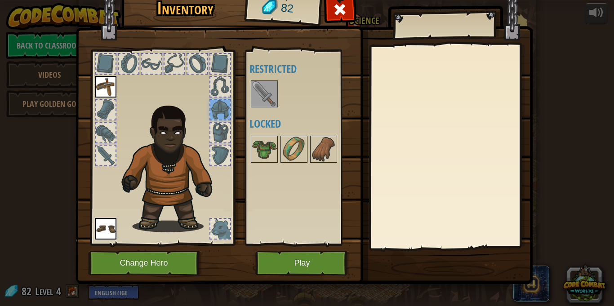
click at [308, 278] on img at bounding box center [303, 121] width 457 height 326
click at [297, 267] on button "Play" at bounding box center [302, 263] width 94 height 25
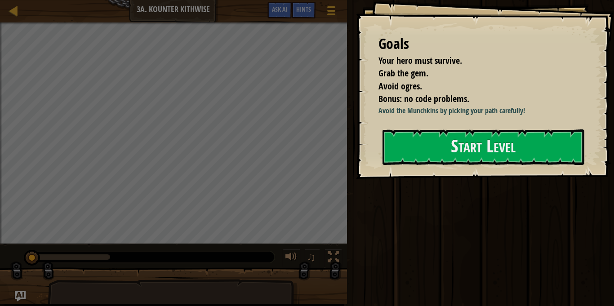
click at [490, 194] on div at bounding box center [483, 184] width 202 height 20
click at [464, 165] on div "Start Level" at bounding box center [483, 147] width 202 height 36
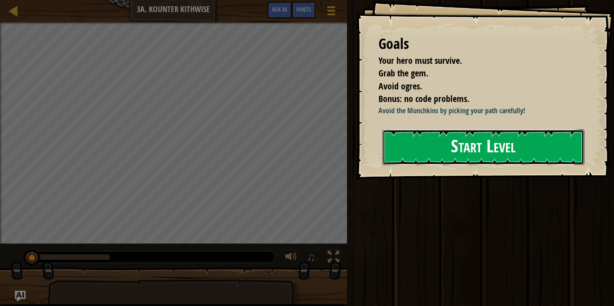
click at [460, 162] on button "Start Level" at bounding box center [483, 146] width 202 height 35
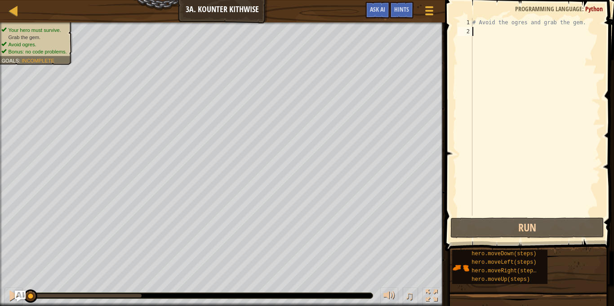
type textarea "m"
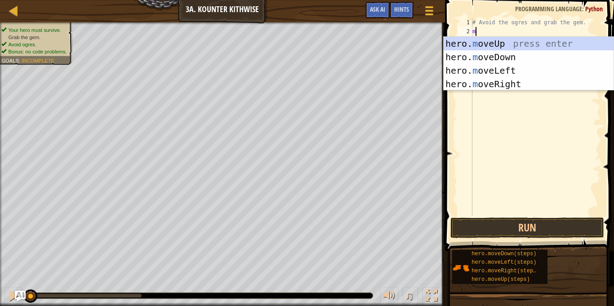
scroll to position [4, 0]
click at [513, 57] on div "hero. m oveUp press enter hero. m oveDown press enter hero. m oveLeft press ent…" at bounding box center [528, 77] width 170 height 81
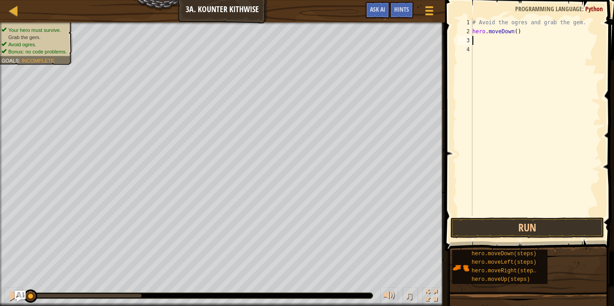
type textarea ","
type textarea "m"
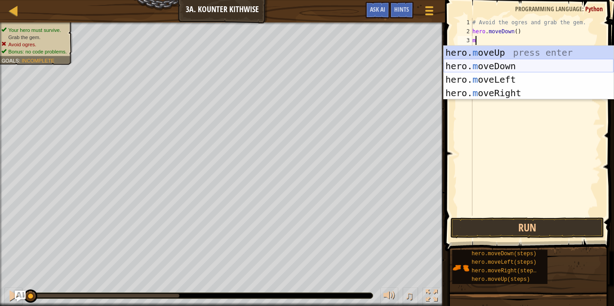
click at [504, 61] on div "hero. m oveUp press enter hero. m oveDown press enter hero. m oveLeft press ent…" at bounding box center [528, 86] width 170 height 81
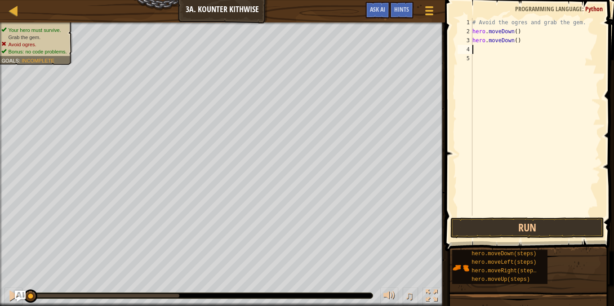
type textarea "m"
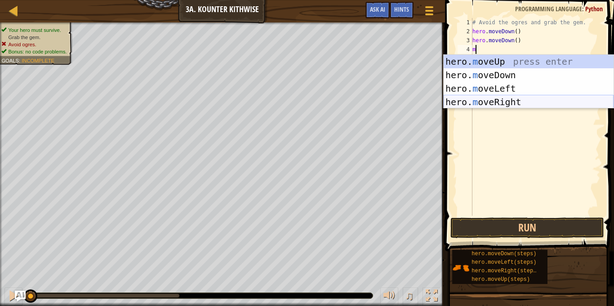
click at [490, 98] on div "hero. m oveUp press enter hero. m oveDown press enter hero. m oveLeft press ent…" at bounding box center [528, 95] width 170 height 81
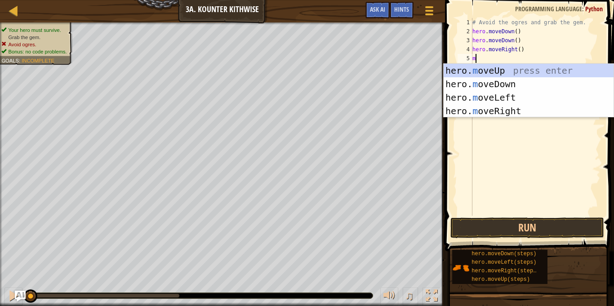
type textarea "mu"
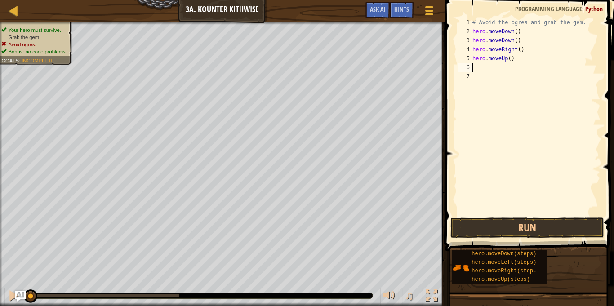
type textarea "m"
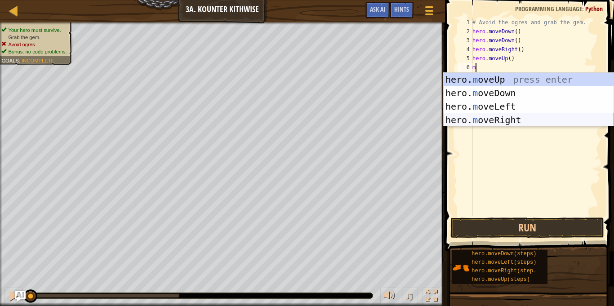
click at [513, 120] on div "hero. m oveUp press enter hero. m oveDown press enter hero. m oveLeft press ent…" at bounding box center [528, 113] width 170 height 81
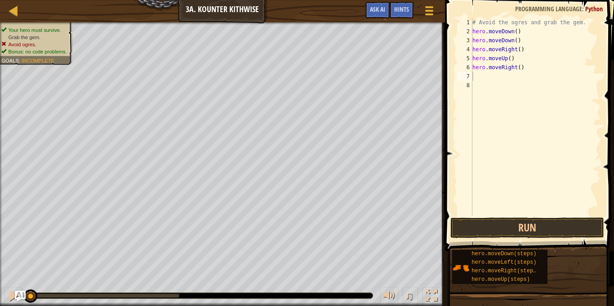
click at [527, 216] on span at bounding box center [530, 113] width 176 height 278
click at [532, 221] on button "Run" at bounding box center [527, 227] width 154 height 21
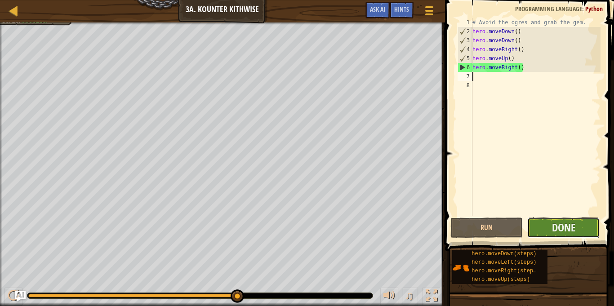
click at [542, 231] on button "Done" at bounding box center [563, 227] width 72 height 21
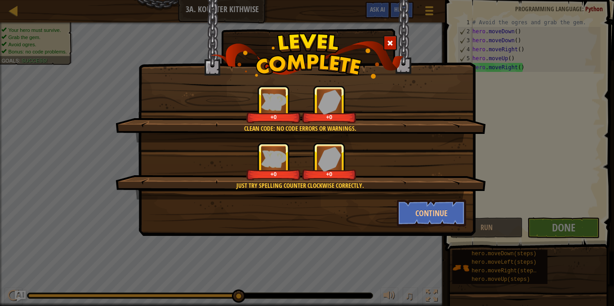
click at [441, 233] on div "Clean code: no code errors or warnings. +0 +0 Just try spelling counter clockwi…" at bounding box center [306, 118] width 337 height 236
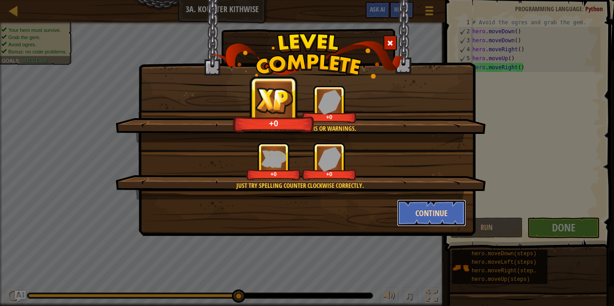
click at [415, 209] on button "Continue" at bounding box center [432, 212] width 70 height 27
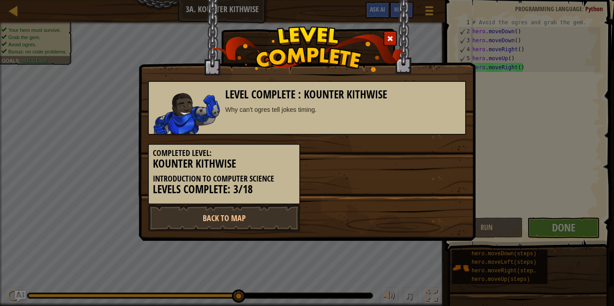
click at [421, 215] on div "Back to Map" at bounding box center [307, 217] width 332 height 27
click at [262, 225] on link "Back to Map" at bounding box center [224, 217] width 152 height 27
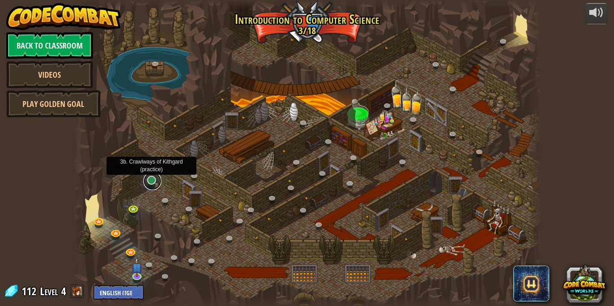
click at [151, 182] on link at bounding box center [152, 181] width 18 height 18
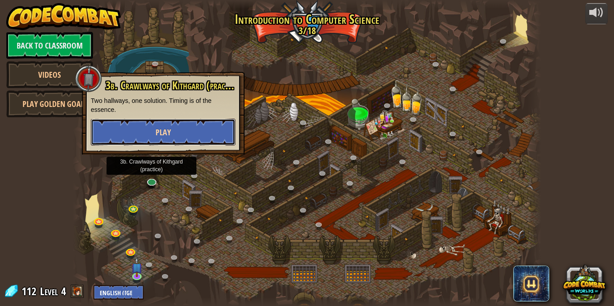
click at [196, 131] on button "Play" at bounding box center [163, 132] width 145 height 27
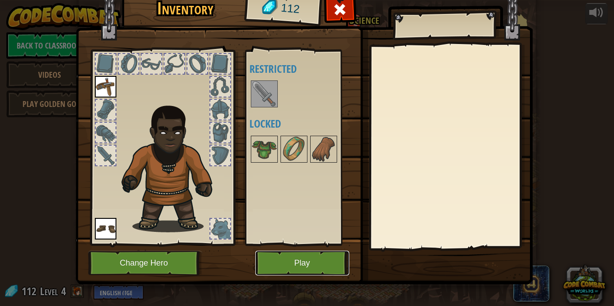
click at [283, 256] on button "Play" at bounding box center [302, 263] width 94 height 25
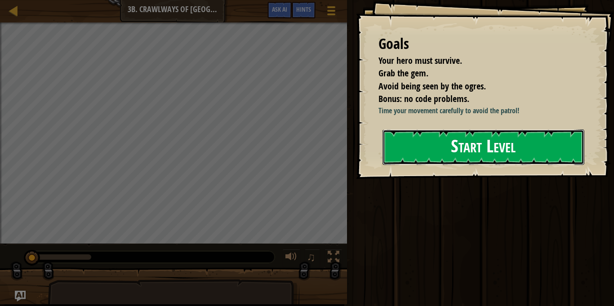
click at [408, 165] on button "Start Level" at bounding box center [483, 146] width 202 height 35
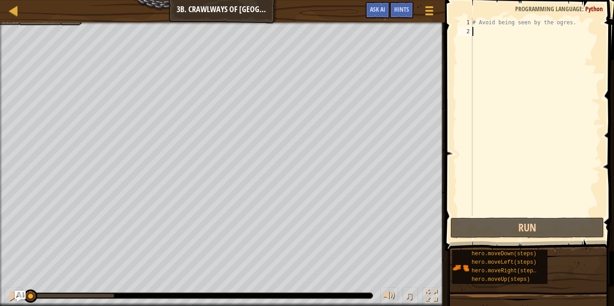
type textarea "m"
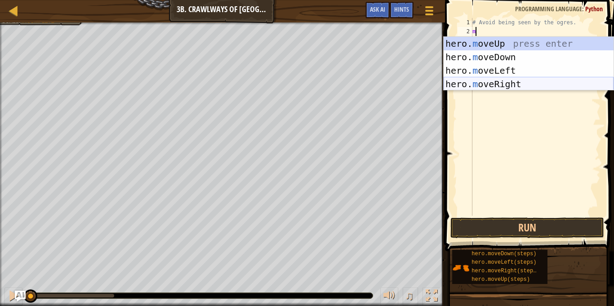
click at [478, 85] on div "hero. m oveUp press enter hero. m oveDown press enter hero. m oveLeft press ent…" at bounding box center [528, 77] width 170 height 81
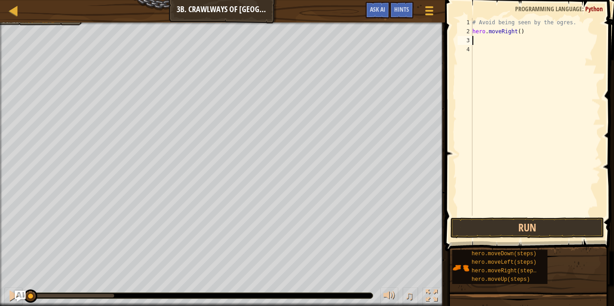
type textarea "m"
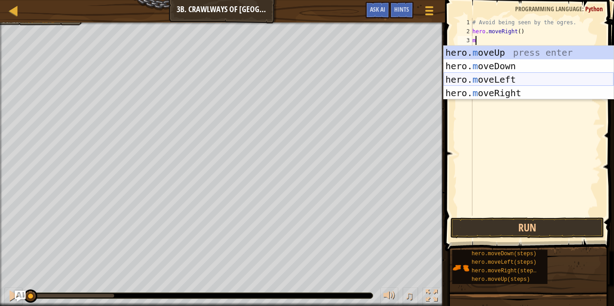
click at [478, 86] on div "hero. m oveUp press enter hero. m oveDown press enter hero. m oveLeft press ent…" at bounding box center [528, 86] width 170 height 81
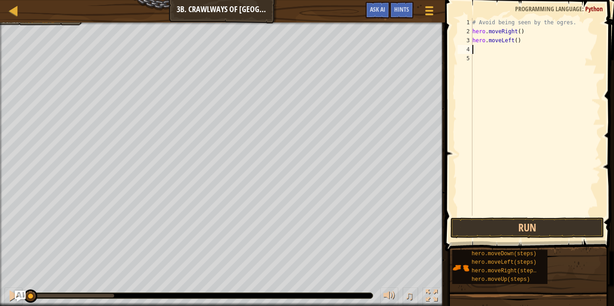
click at [526, 49] on div "# Avoid being seen by the ogres. hero . moveRight ( ) hero . moveLeft ( )" at bounding box center [535, 126] width 130 height 216
click at [520, 39] on div "# Avoid being seen by the ogres. hero . moveRight ( ) hero . moveLeft ( )" at bounding box center [535, 126] width 130 height 216
type textarea "h"
type textarea "m"
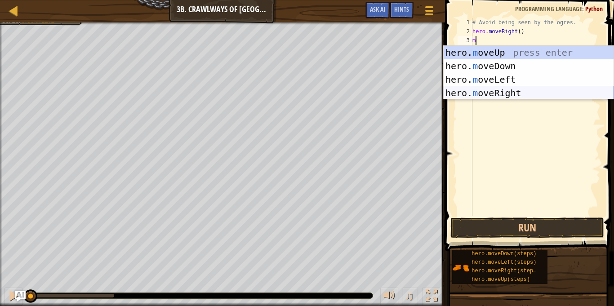
click at [526, 90] on div "hero. m oveUp press enter hero. m oveDown press enter hero. m oveLeft press ent…" at bounding box center [528, 86] width 170 height 81
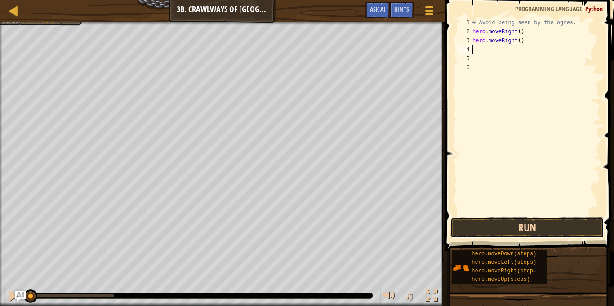
click at [557, 229] on button "Run" at bounding box center [527, 227] width 154 height 21
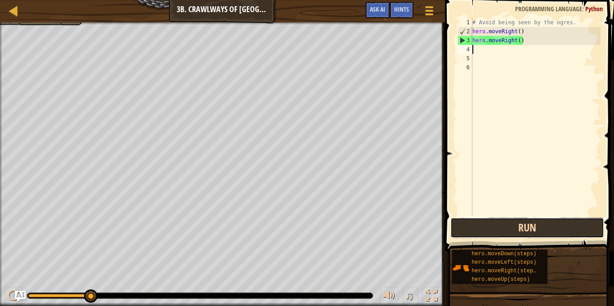
click at [489, 231] on button "Run" at bounding box center [527, 227] width 154 height 21
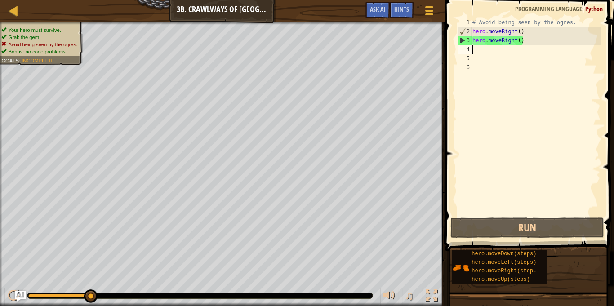
type textarea "f"
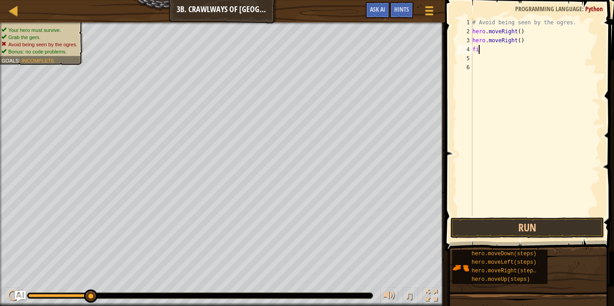
scroll to position [4, 0]
type textarea "f"
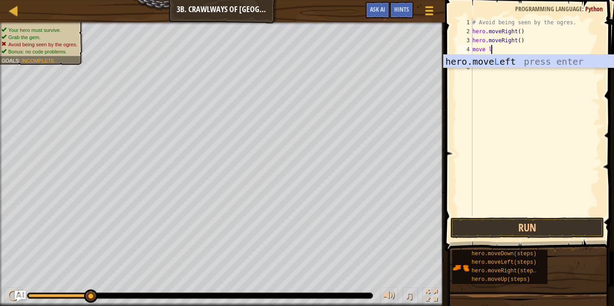
type textarea "move le"
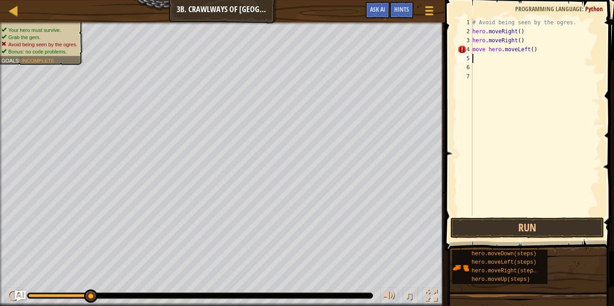
click at [486, 47] on div "# Avoid being seen by the ogres. hero . moveRight ( ) hero . moveRight ( ) move…" at bounding box center [535, 126] width 130 height 216
type textarea "hero.moveLeft()"
click at [524, 234] on button "Run" at bounding box center [527, 227] width 154 height 21
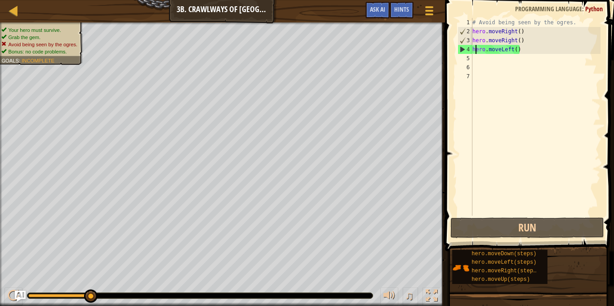
click at [490, 61] on div "# Avoid being seen by the ogres. hero . moveRight ( ) hero . moveRight ( ) hero…" at bounding box center [535, 126] width 130 height 216
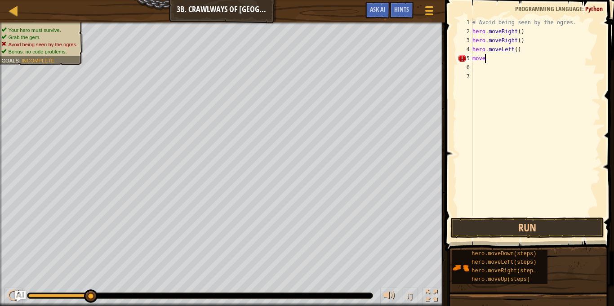
scroll to position [4, 0]
type textarea "m"
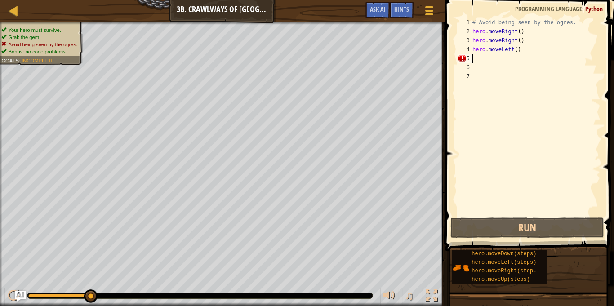
scroll to position [4, 0]
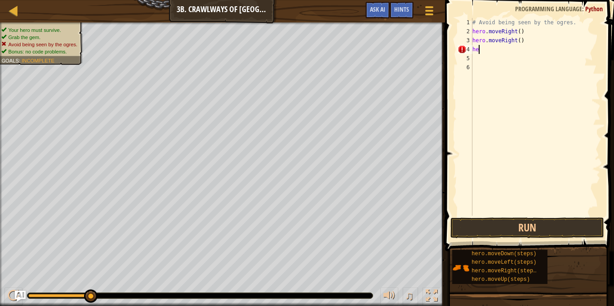
type textarea "h"
click at [549, 36] on div "# Avoid being seen by the ogres. hero . moveRight ( ) hero . moveRight ( )" at bounding box center [535, 126] width 130 height 216
type textarea "h"
click at [526, 35] on div "# Avoid being seen by the ogres. hero . moveRight ( )" at bounding box center [535, 126] width 130 height 216
type textarea "h"
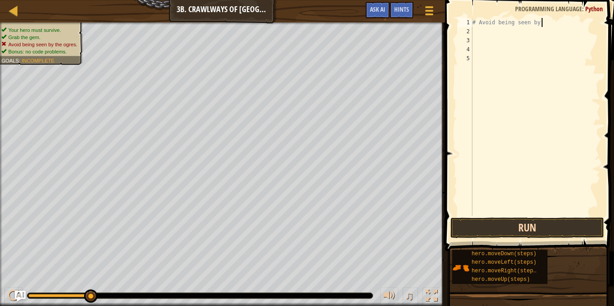
type textarea "# Avoid being seen by"
click at [496, 227] on button "Run" at bounding box center [527, 227] width 154 height 21
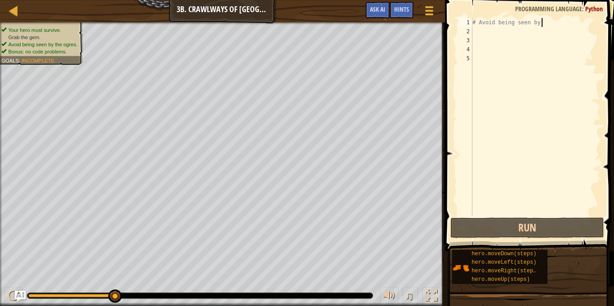
click at [476, 35] on div "# Avoid being seen by" at bounding box center [535, 126] width 130 height 216
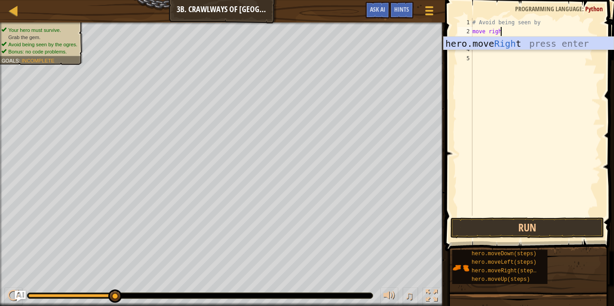
type textarea "move right"
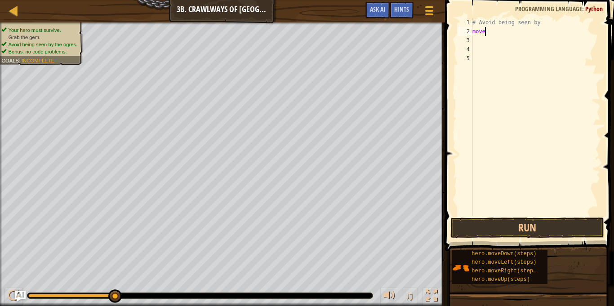
type textarea "m"
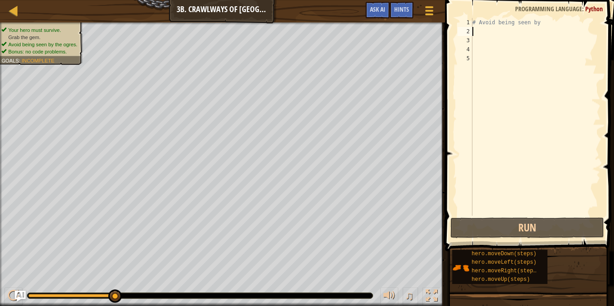
type textarea "m"
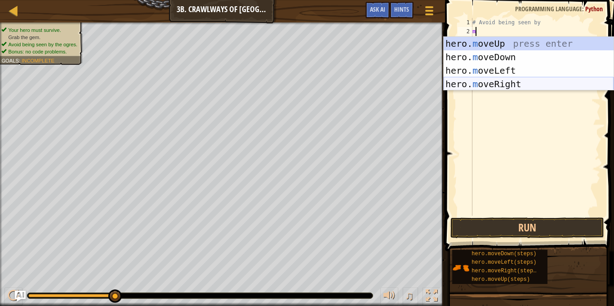
click at [495, 79] on div "hero. m oveUp press enter hero. m oveDown press enter hero. m oveLeft press ent…" at bounding box center [528, 77] width 170 height 81
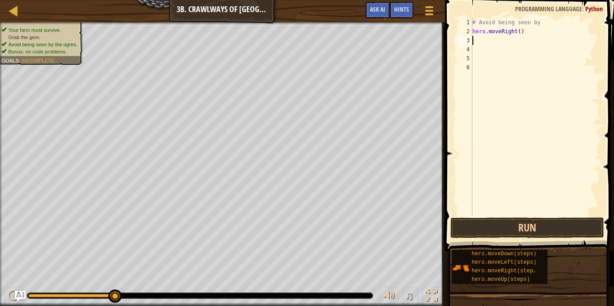
type textarea "m"
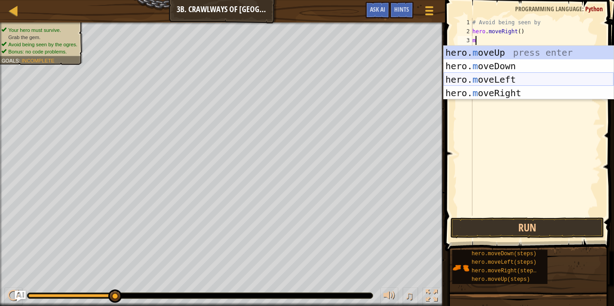
click at [504, 82] on div "hero. m oveUp press enter hero. m oveDown press enter hero. m oveLeft press ent…" at bounding box center [528, 86] width 170 height 81
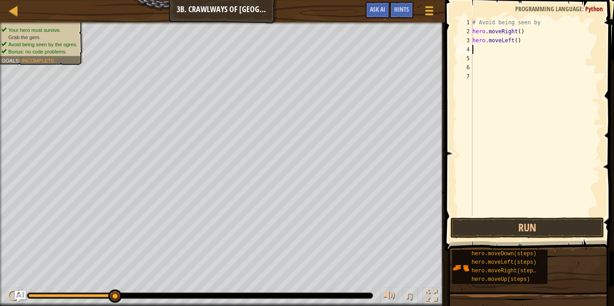
type textarea "m"
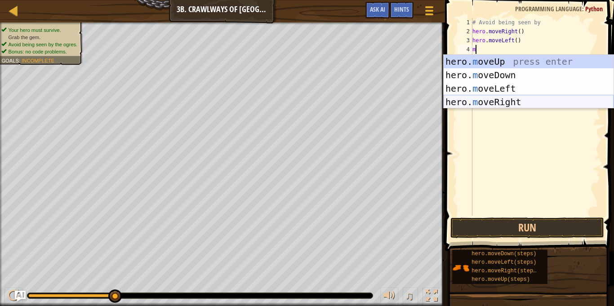
click at [515, 95] on div "hero. m oveUp press enter hero. m oveDown press enter hero. m oveLeft press ent…" at bounding box center [528, 95] width 170 height 81
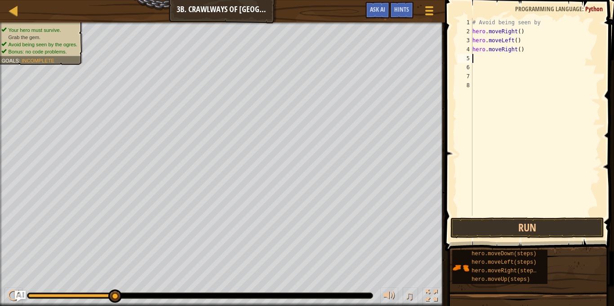
type textarea "m"
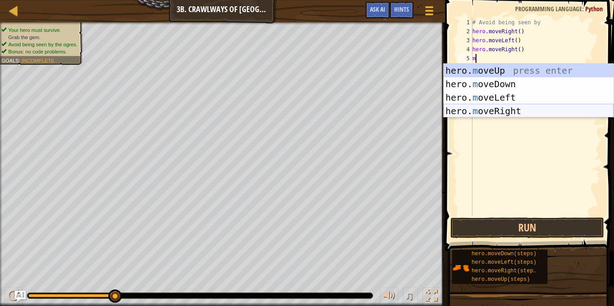
click at [517, 105] on div "hero. m oveUp press enter hero. m oveDown press enter hero. m oveLeft press ent…" at bounding box center [528, 104] width 170 height 81
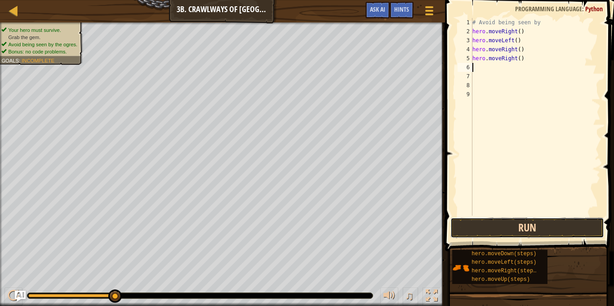
click at [557, 232] on button "Run" at bounding box center [527, 227] width 154 height 21
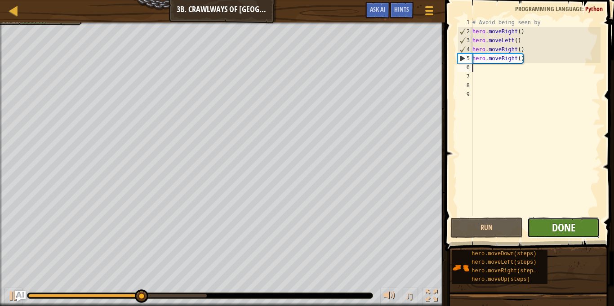
click at [553, 230] on span "Done" at bounding box center [563, 227] width 23 height 14
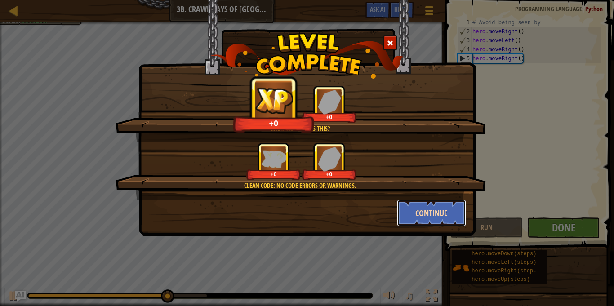
click at [421, 219] on button "Continue" at bounding box center [432, 212] width 70 height 27
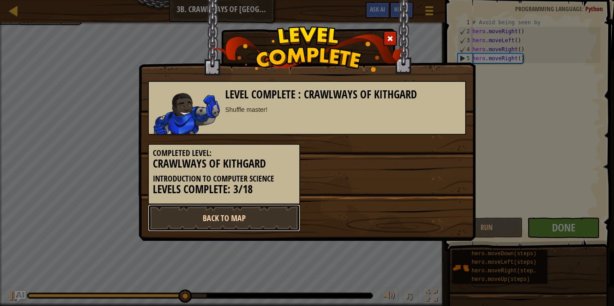
click at [284, 217] on link "Back to Map" at bounding box center [224, 217] width 152 height 27
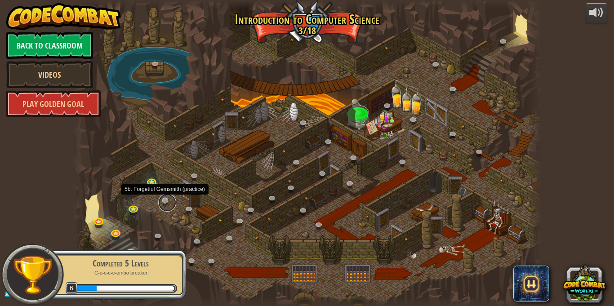
click at [168, 199] on link at bounding box center [167, 203] width 18 height 18
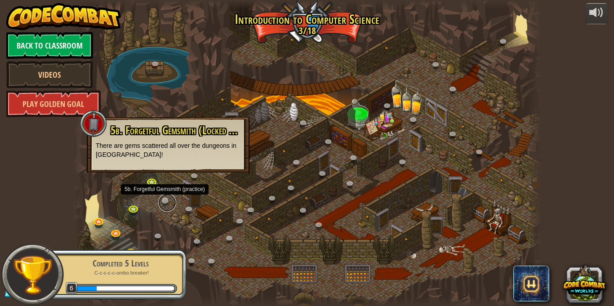
click at [164, 196] on link at bounding box center [167, 203] width 18 height 18
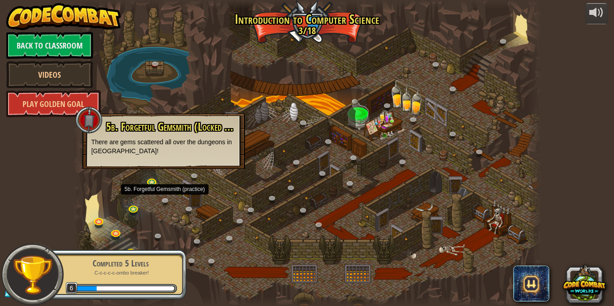
click at [179, 145] on p "There are gems scattered all over the dungeons in [GEOGRAPHIC_DATA]!" at bounding box center [163, 146] width 145 height 18
click at [138, 271] on p "C-c-c-c-c-ombo breaker!" at bounding box center [120, 273] width 113 height 7
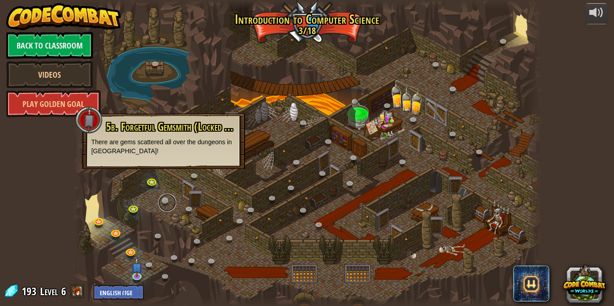
click at [159, 201] on link at bounding box center [167, 203] width 18 height 18
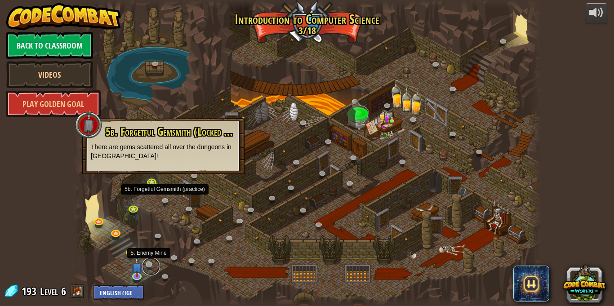
click at [148, 264] on link at bounding box center [151, 266] width 18 height 18
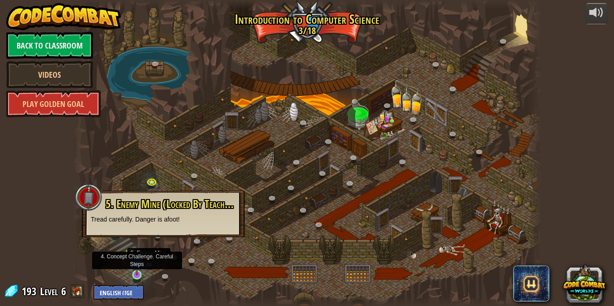
click at [142, 270] on img at bounding box center [136, 263] width 11 height 26
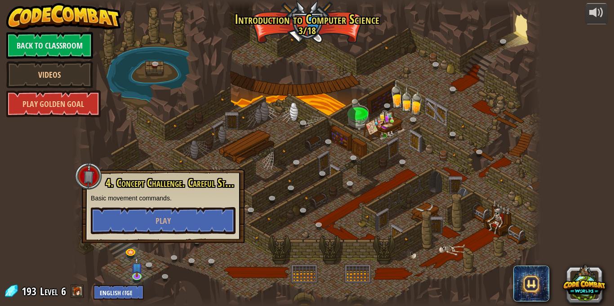
click at [210, 198] on p "Basic movement commands." at bounding box center [163, 198] width 145 height 9
click at [218, 213] on button "Play" at bounding box center [163, 220] width 145 height 27
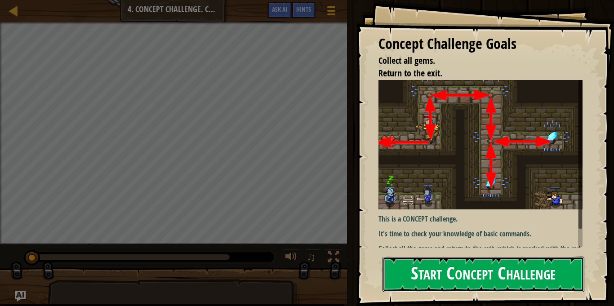
click at [494, 278] on button "Start Concept Challenge" at bounding box center [483, 274] width 202 height 35
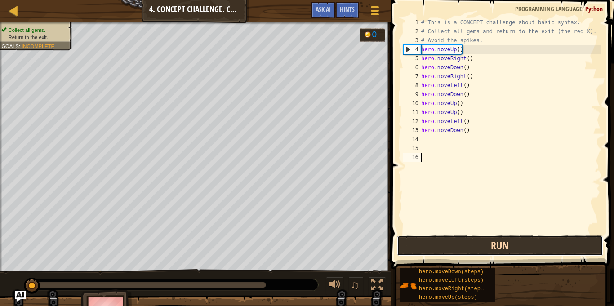
click at [425, 248] on button "Run" at bounding box center [500, 245] width 206 height 21
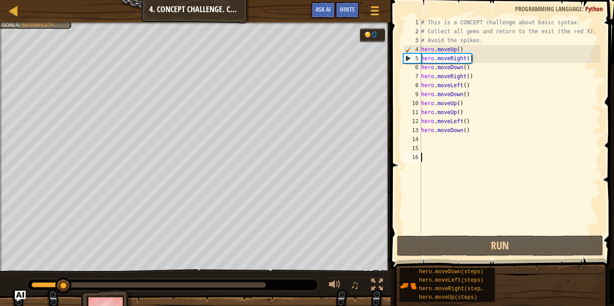
click at [478, 133] on div "# This is a CONCEPT challenge about basic syntax. # Collect all gems and return…" at bounding box center [509, 135] width 181 height 234
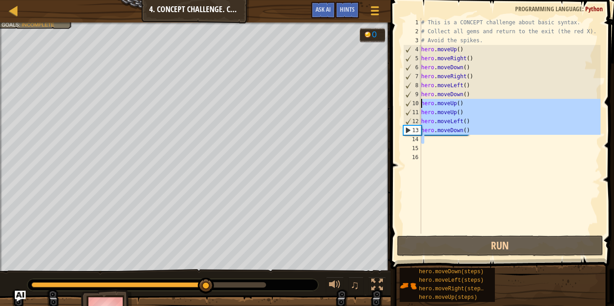
drag, startPoint x: 483, startPoint y: 135, endPoint x: 421, endPoint y: 103, distance: 68.9
click at [421, 103] on div "# This is a CONCEPT challenge about basic syntax. # Collect all gems and return…" at bounding box center [509, 135] width 181 height 234
type textarea "hero.moveUp() hero.moveUp()"
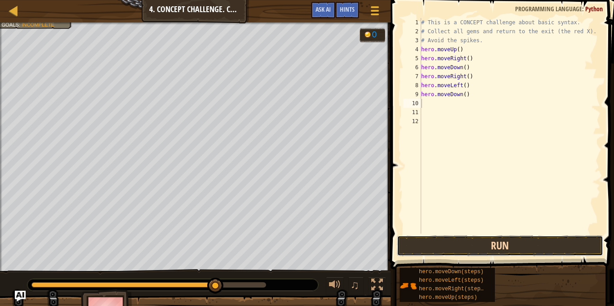
click at [494, 238] on button "Run" at bounding box center [500, 245] width 206 height 21
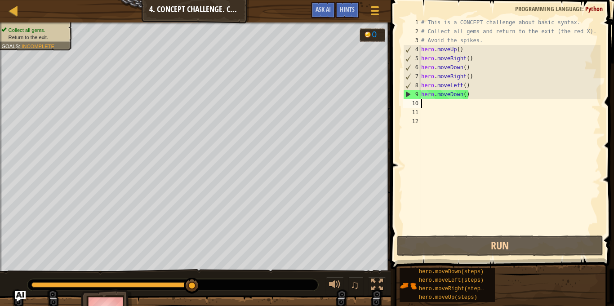
click at [453, 109] on div "# This is a CONCEPT challenge about basic syntax. # Collect all gems and return…" at bounding box center [509, 135] width 181 height 234
click at [451, 107] on div "# This is a CONCEPT challenge about basic syntax. # Collect all gems and return…" at bounding box center [509, 135] width 181 height 234
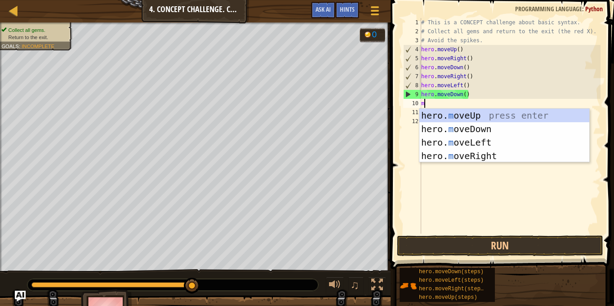
type textarea "mo"
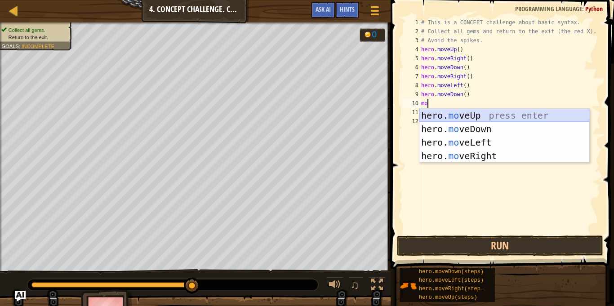
click at [455, 113] on div "hero. mo veUp press enter hero. mo veDown press enter hero. mo veLeft press ent…" at bounding box center [504, 149] width 170 height 81
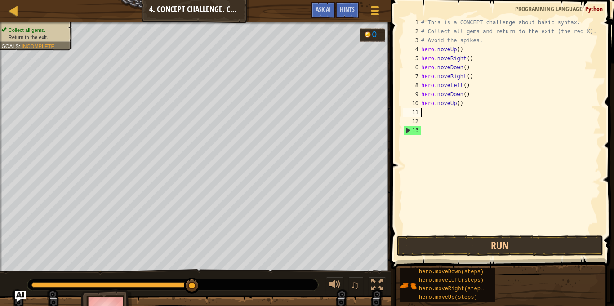
scroll to position [4, 0]
type textarea "m"
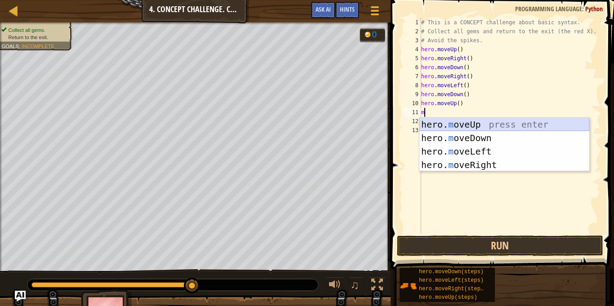
click at [459, 126] on div "hero. m oveUp press enter hero. m oveDown press enter hero. m oveLeft press ent…" at bounding box center [504, 158] width 170 height 81
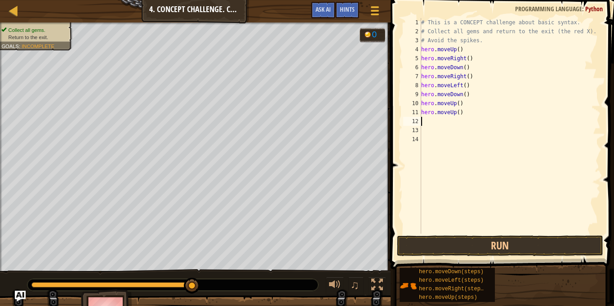
type textarea "m"
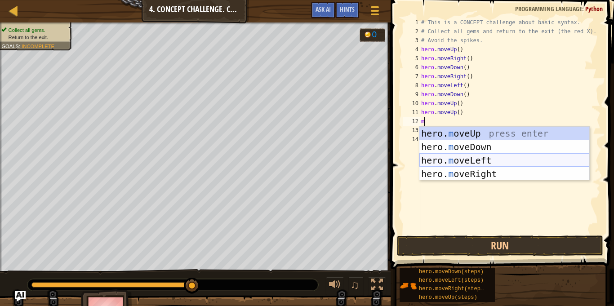
click at [467, 158] on div "hero. m oveUp press enter hero. m oveDown press enter hero. m oveLeft press ent…" at bounding box center [504, 167] width 170 height 81
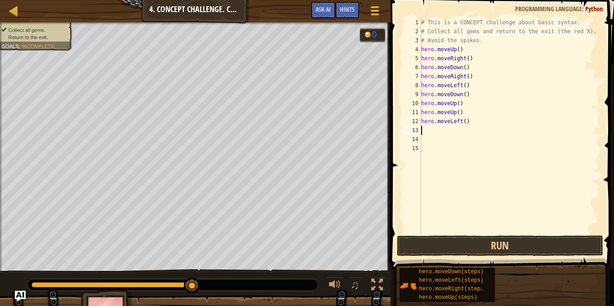
type textarea "m"
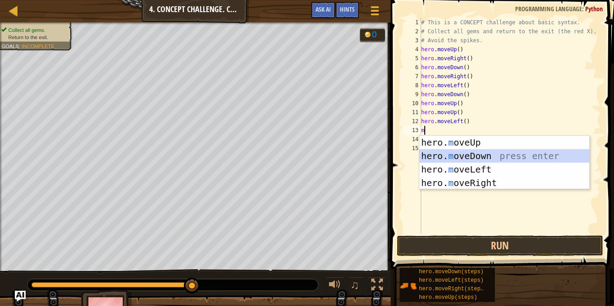
click at [472, 157] on div "hero. m oveUp press enter hero. m oveDown press enter hero. m oveLeft press ent…" at bounding box center [504, 176] width 170 height 81
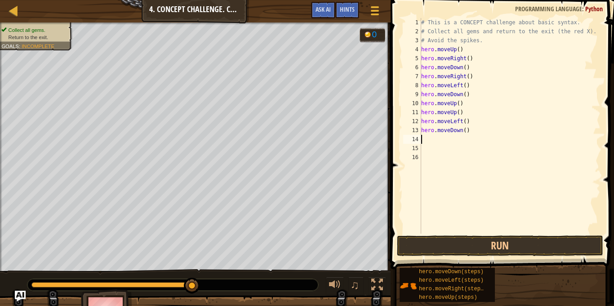
type textarea ","
type textarea "m"
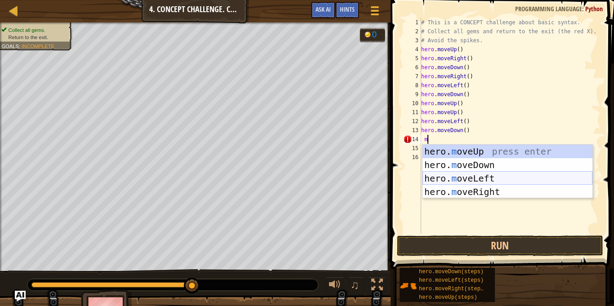
click at [470, 178] on div "hero. m oveUp press enter hero. m oveDown press enter hero. m oveLeft press ent…" at bounding box center [507, 185] width 170 height 81
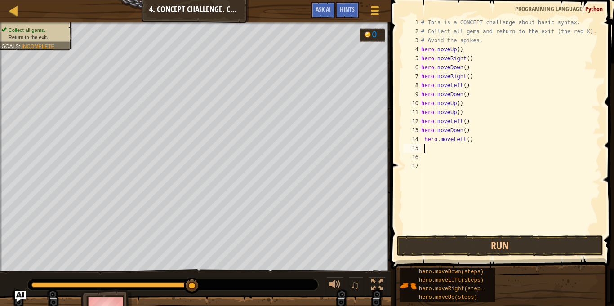
scroll to position [4, 0]
click at [496, 240] on button "Run" at bounding box center [500, 245] width 206 height 21
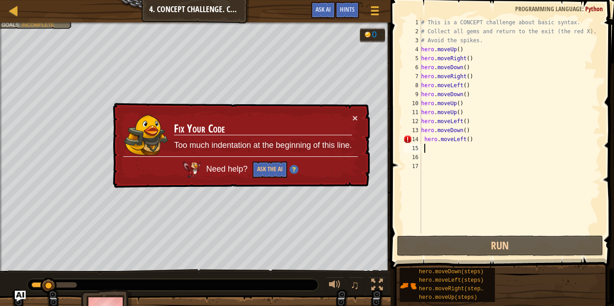
click at [492, 137] on div "# This is a CONCEPT challenge about basic syntax. # Collect all gems and return…" at bounding box center [509, 135] width 181 height 234
click at [428, 138] on div "# This is a CONCEPT challenge about basic syntax. # Collect all gems and return…" at bounding box center [509, 135] width 181 height 234
click at [424, 137] on div "# This is a CONCEPT challenge about basic syntax. # Collect all gems and return…" at bounding box center [509, 135] width 181 height 234
type textarea "hero.moveLeft()"
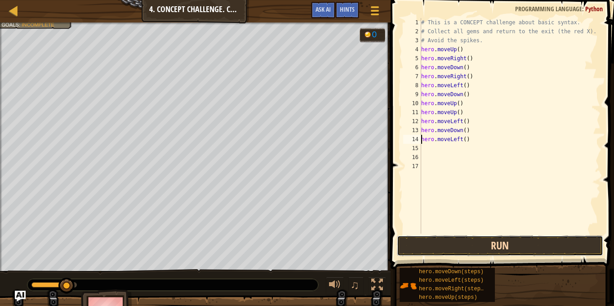
click at [476, 239] on button "Run" at bounding box center [500, 245] width 206 height 21
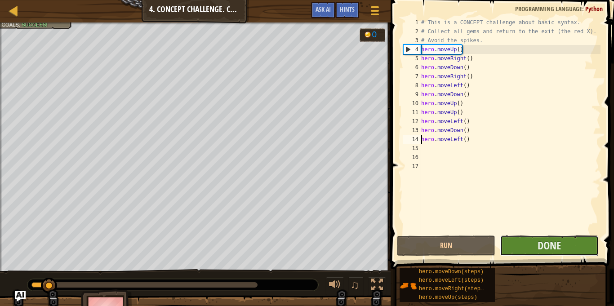
click at [509, 240] on button "Done" at bounding box center [549, 245] width 98 height 21
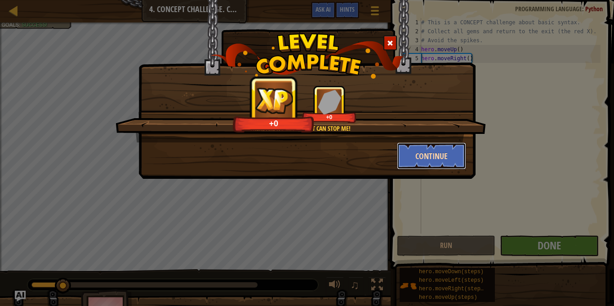
click at [452, 148] on button "Continue" at bounding box center [432, 155] width 70 height 27
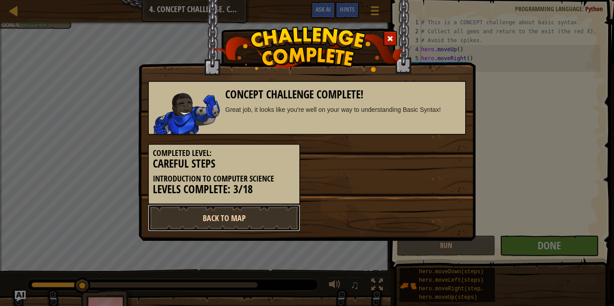
click at [203, 213] on link "Back to Map" at bounding box center [224, 217] width 152 height 27
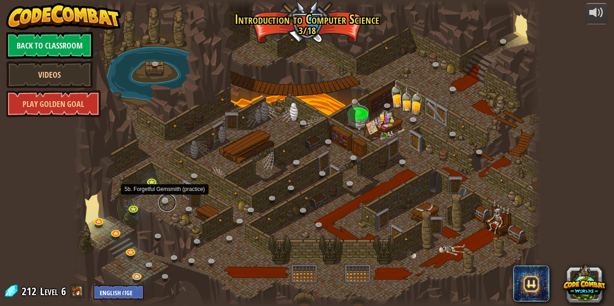
click at [169, 204] on link at bounding box center [167, 203] width 18 height 18
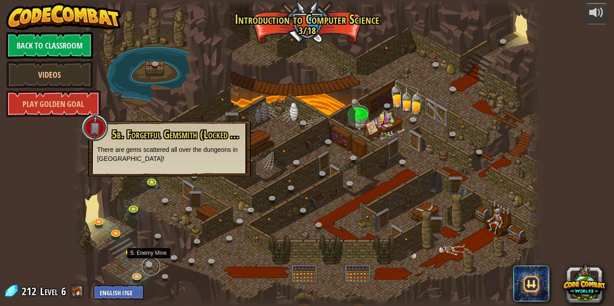
click at [146, 267] on link at bounding box center [151, 266] width 18 height 18
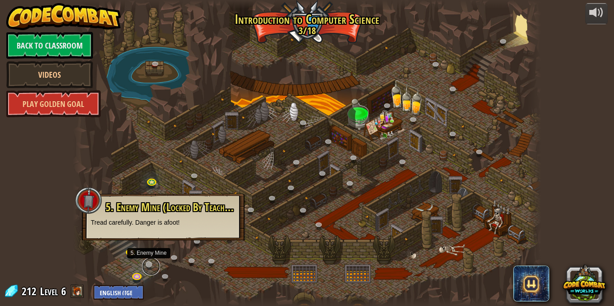
click at [147, 266] on link at bounding box center [151, 266] width 18 height 18
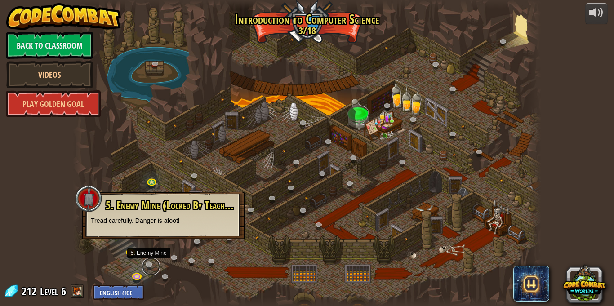
click at [147, 266] on link at bounding box center [151, 266] width 18 height 18
click at [134, 274] on link at bounding box center [138, 276] width 18 height 18
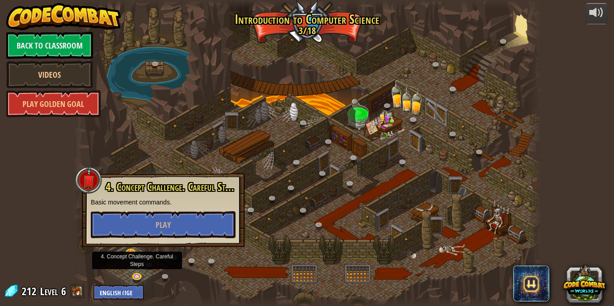
click at [354, 213] on div at bounding box center [307, 153] width 468 height 306
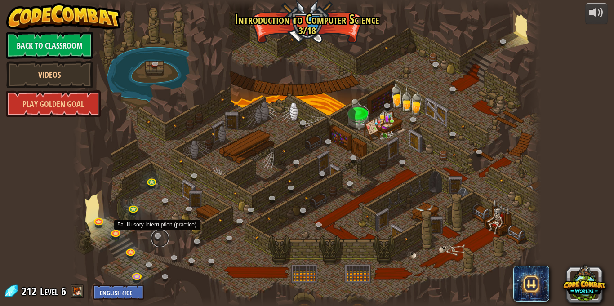
click at [163, 238] on link at bounding box center [160, 238] width 18 height 18
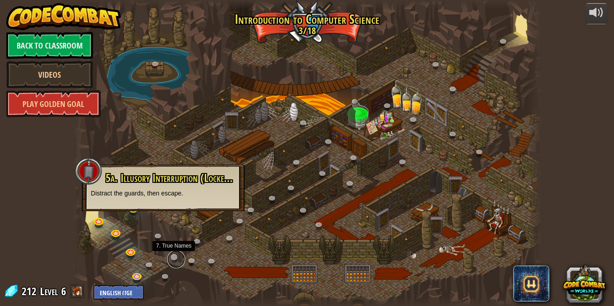
click at [169, 255] on link at bounding box center [176, 259] width 18 height 18
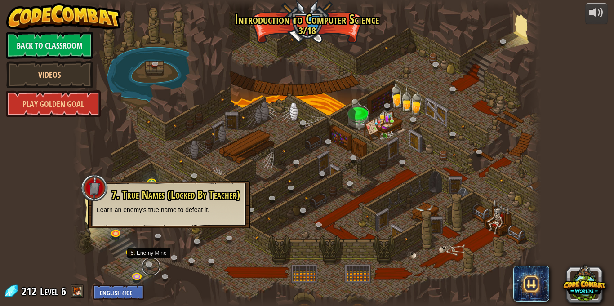
click at [149, 263] on link at bounding box center [151, 266] width 18 height 18
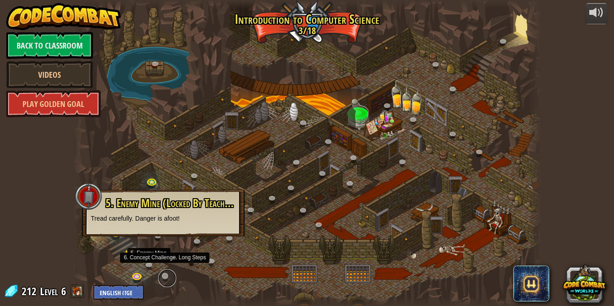
click at [161, 282] on link at bounding box center [167, 278] width 18 height 18
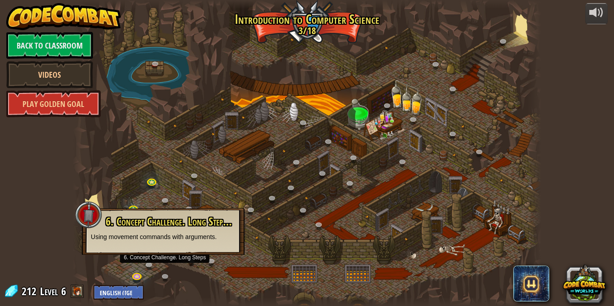
click at [190, 276] on div at bounding box center [307, 153] width 468 height 306
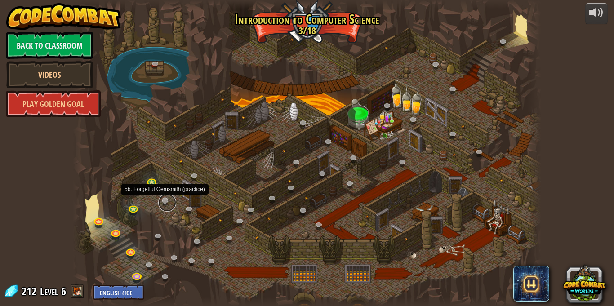
click at [164, 203] on link at bounding box center [167, 203] width 18 height 18
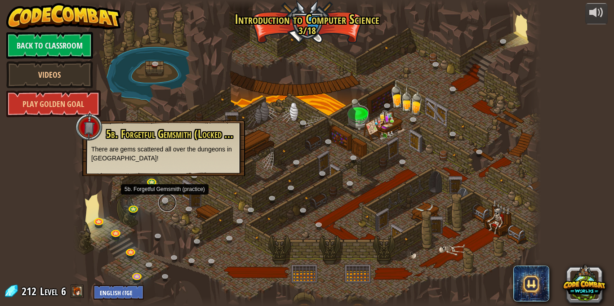
click at [164, 203] on link at bounding box center [167, 203] width 18 height 18
click at [234, 224] on link at bounding box center [242, 223] width 18 height 18
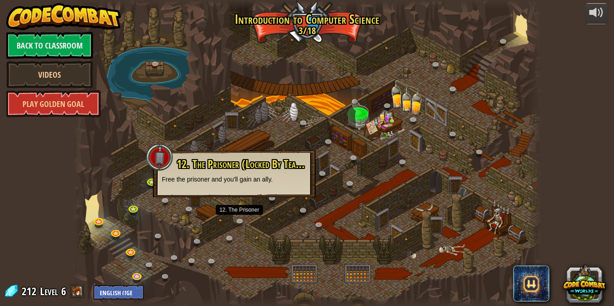
click at [280, 236] on div at bounding box center [307, 153] width 468 height 306
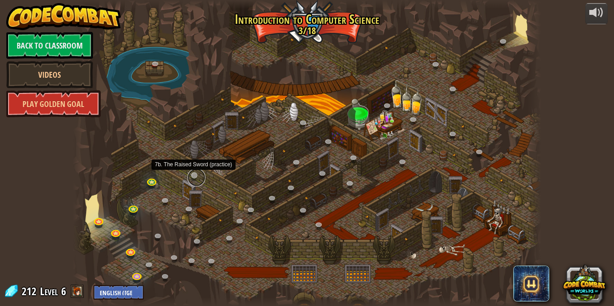
click at [191, 176] on link at bounding box center [196, 177] width 18 height 18
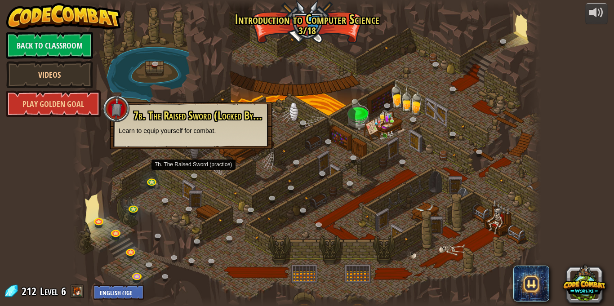
click at [207, 182] on div at bounding box center [307, 153] width 468 height 306
